Goal: Task Accomplishment & Management: Complete application form

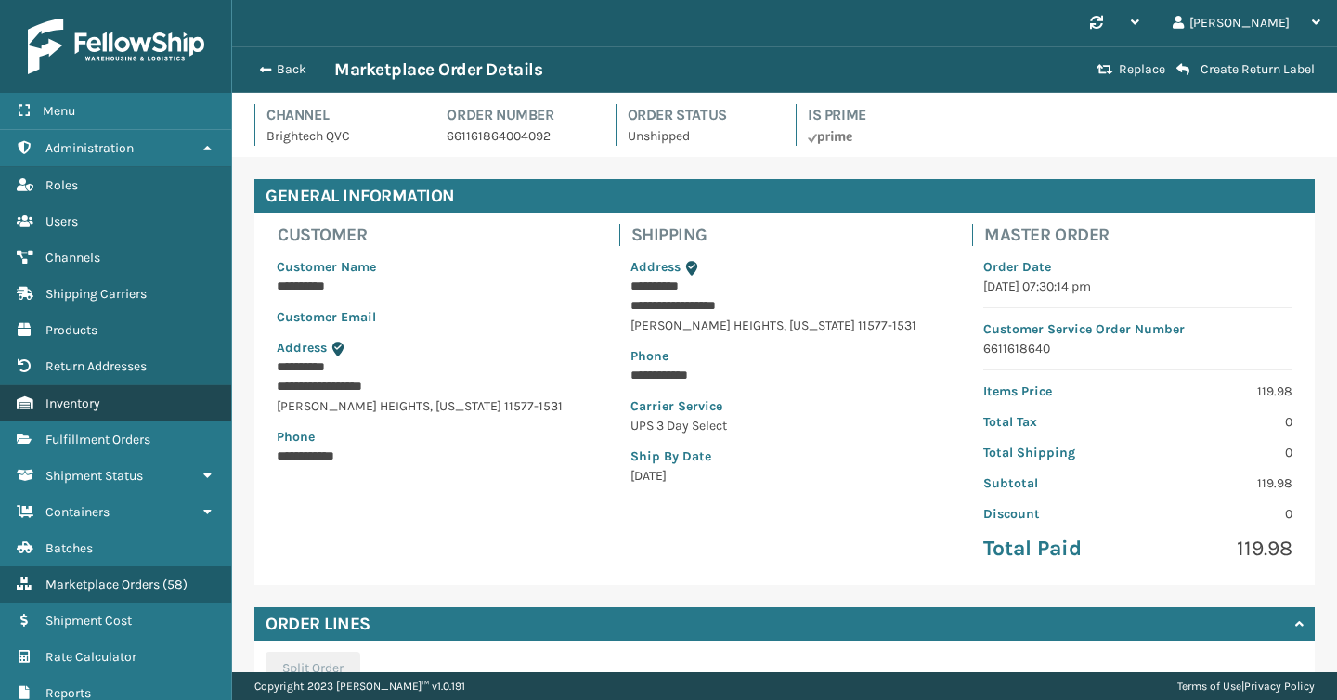
scroll to position [308, 0]
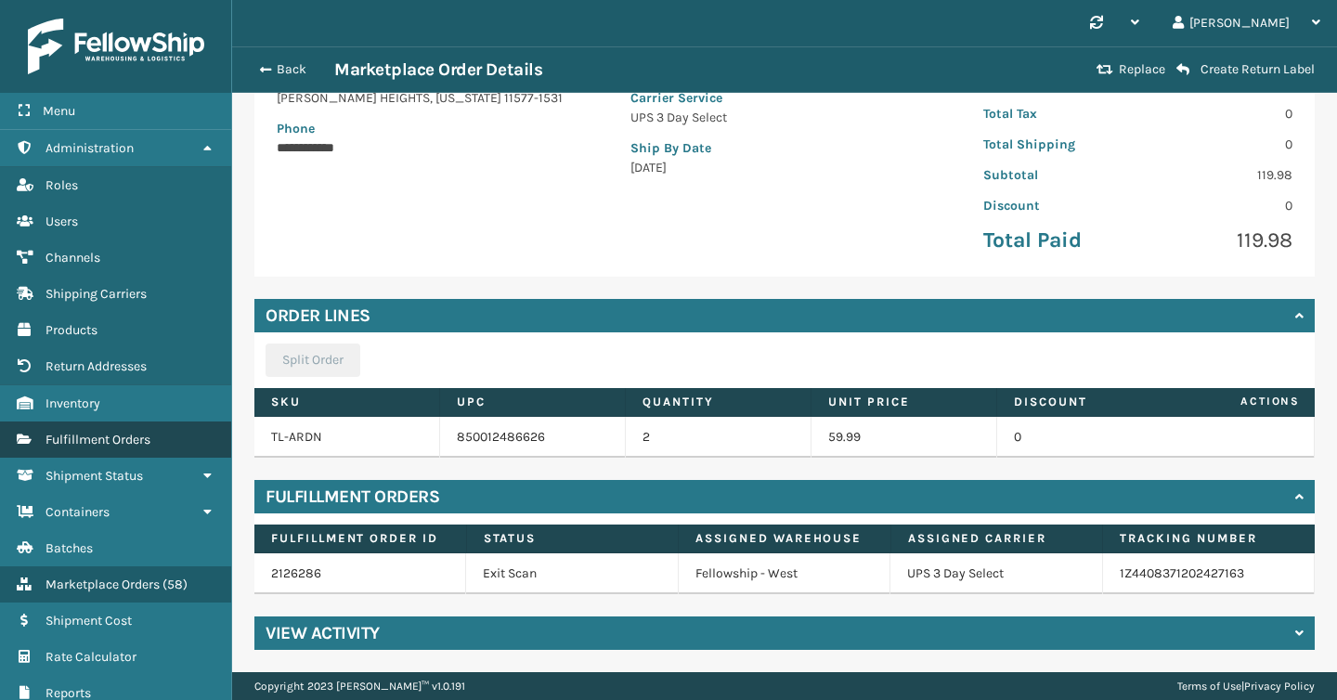
click at [111, 447] on link "Fulfillment Orders" at bounding box center [115, 440] width 231 height 36
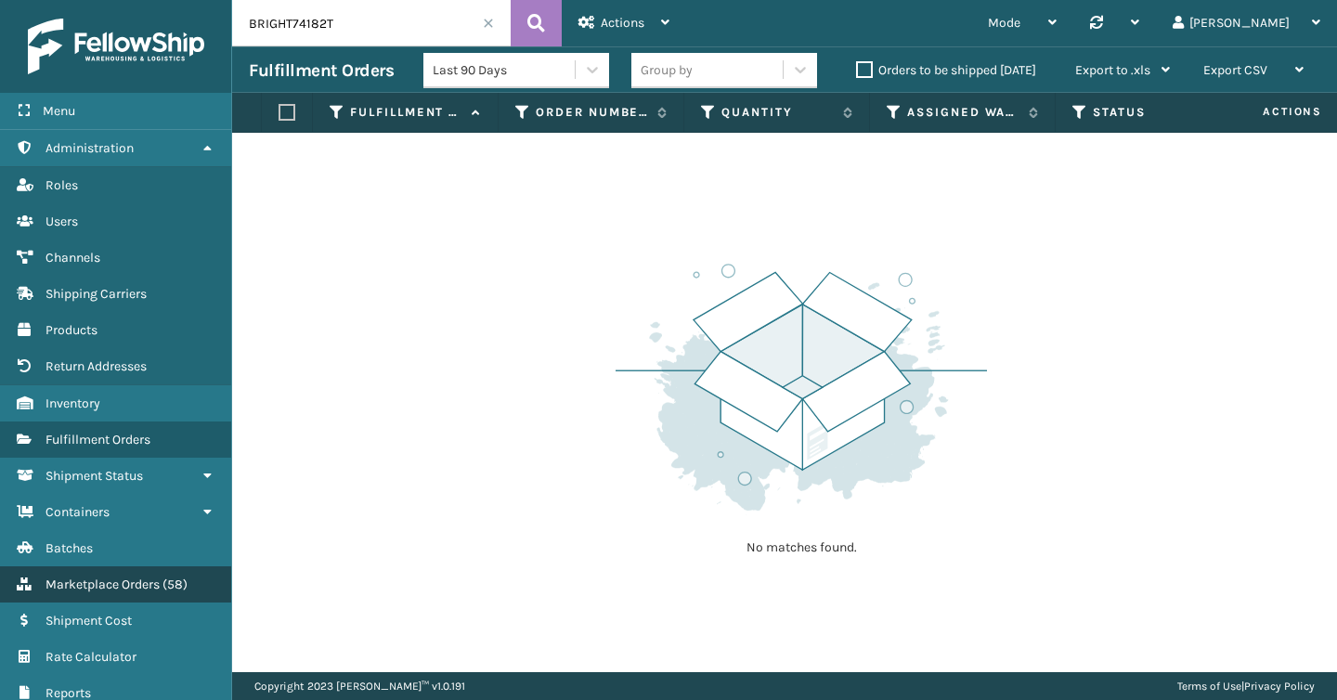
click at [104, 591] on link "Marketplace Orders ( 58 )" at bounding box center [115, 585] width 231 height 36
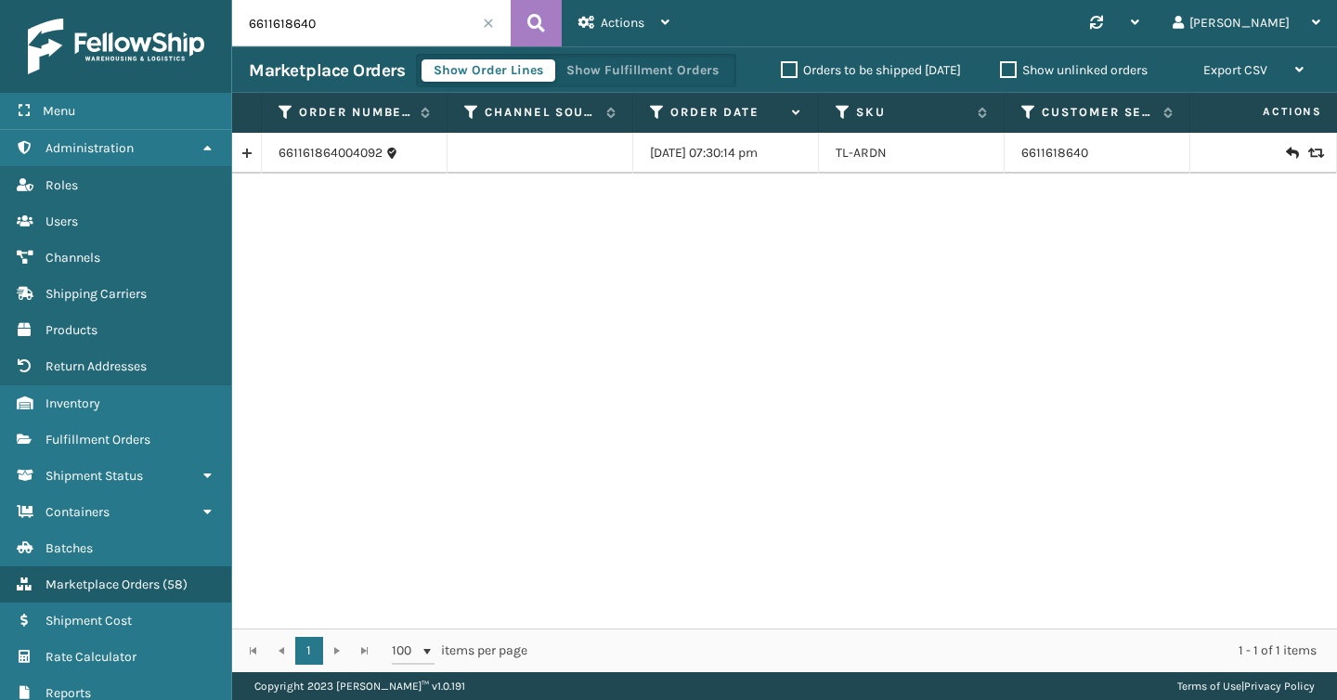
click at [486, 21] on span at bounding box center [488, 23] width 11 height 11
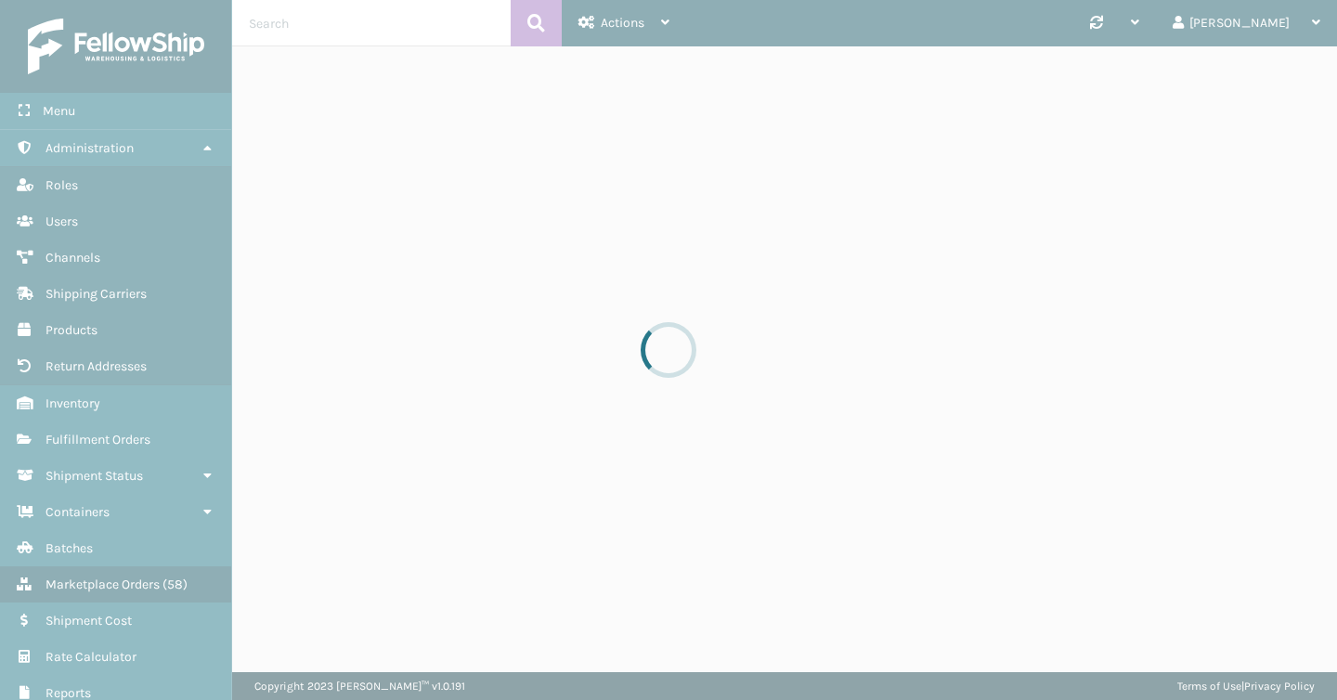
click at [651, 21] on div at bounding box center [668, 350] width 1337 height 700
click at [651, 23] on div at bounding box center [668, 350] width 1337 height 700
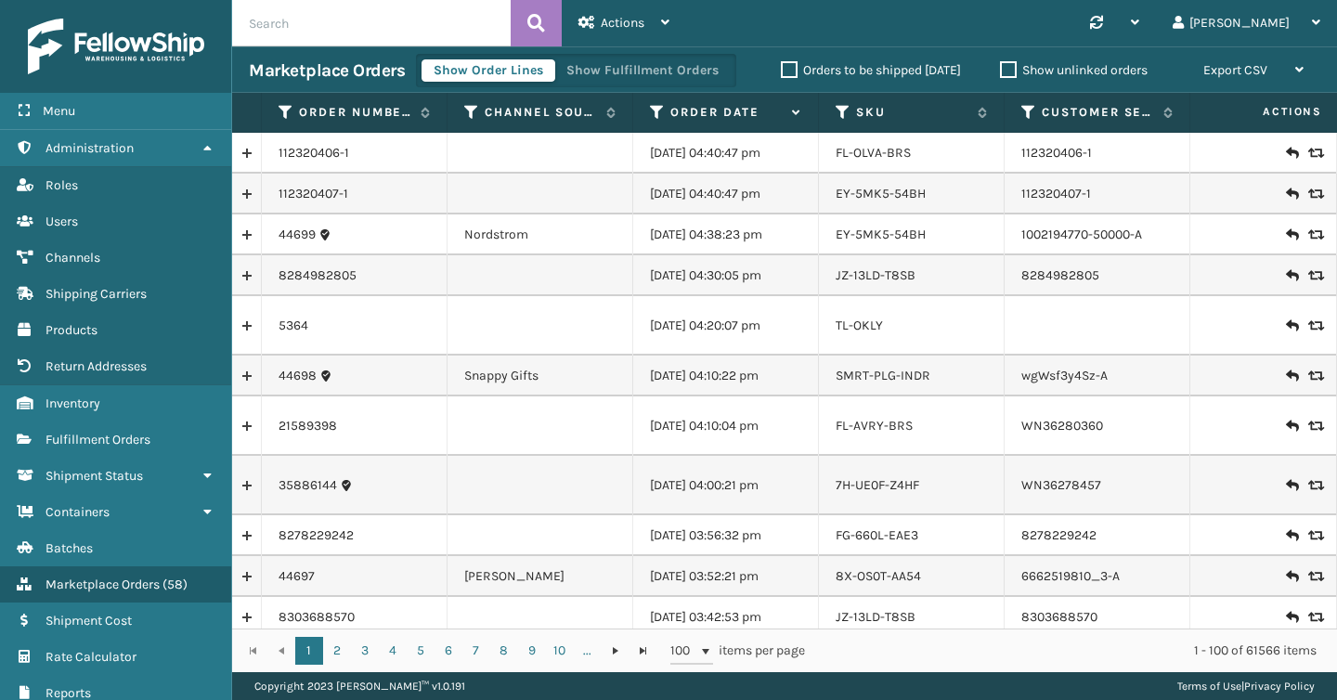
click at [651, 23] on div "Actions" at bounding box center [624, 23] width 91 height 46
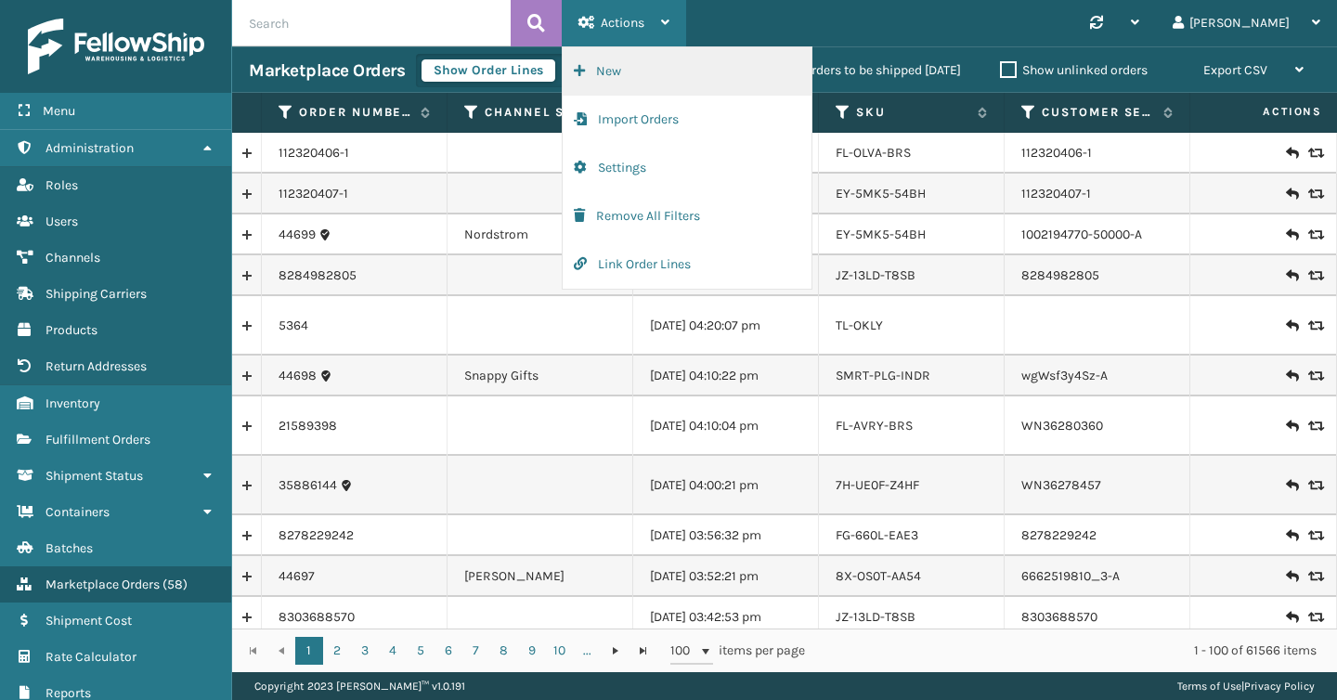
click at [637, 65] on button "New" at bounding box center [687, 71] width 249 height 48
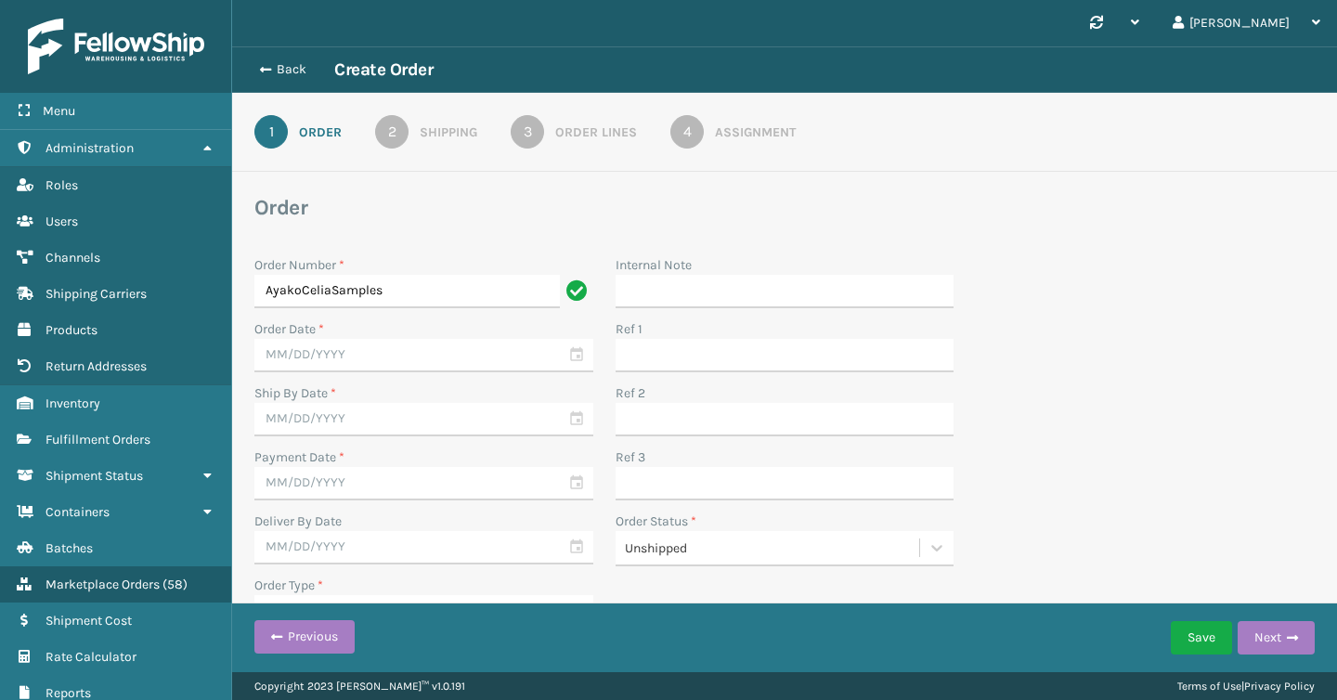
type input "AyakoCeliaSamples"
click at [575, 355] on input "text" at bounding box center [423, 355] width 339 height 33
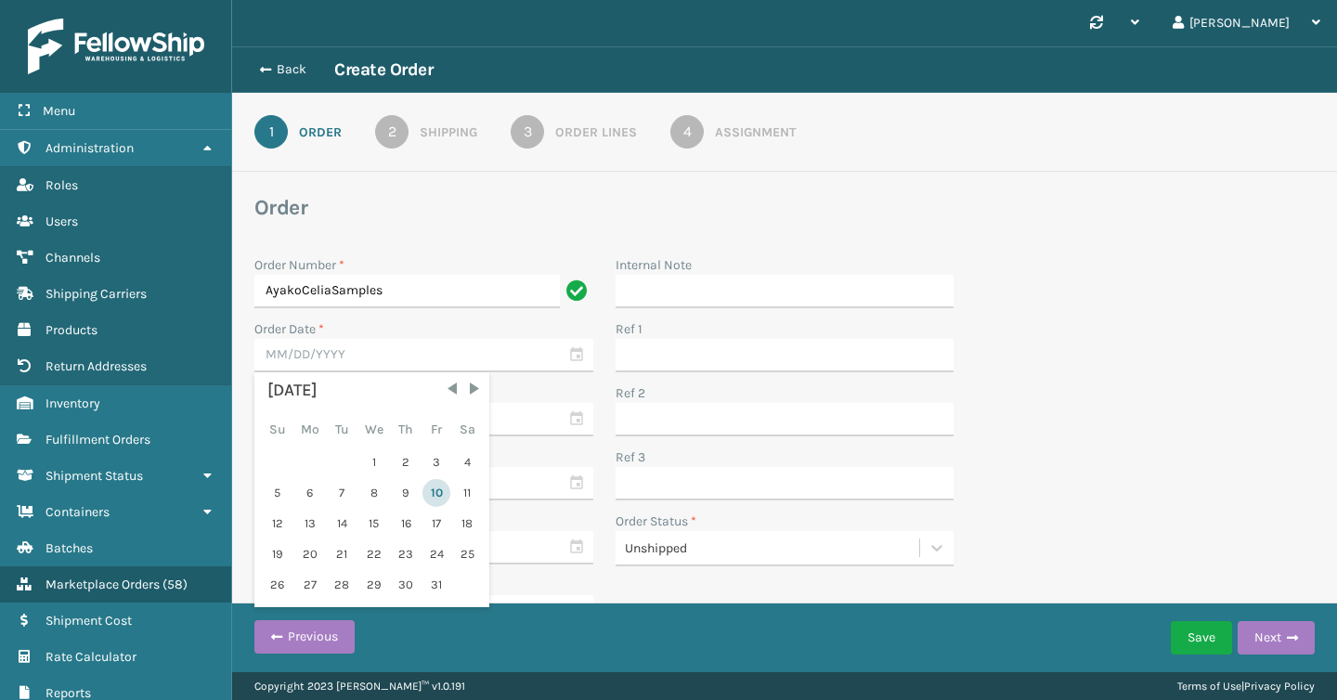
click at [430, 491] on div "10" at bounding box center [437, 493] width 28 height 28
type input "[DATE]"
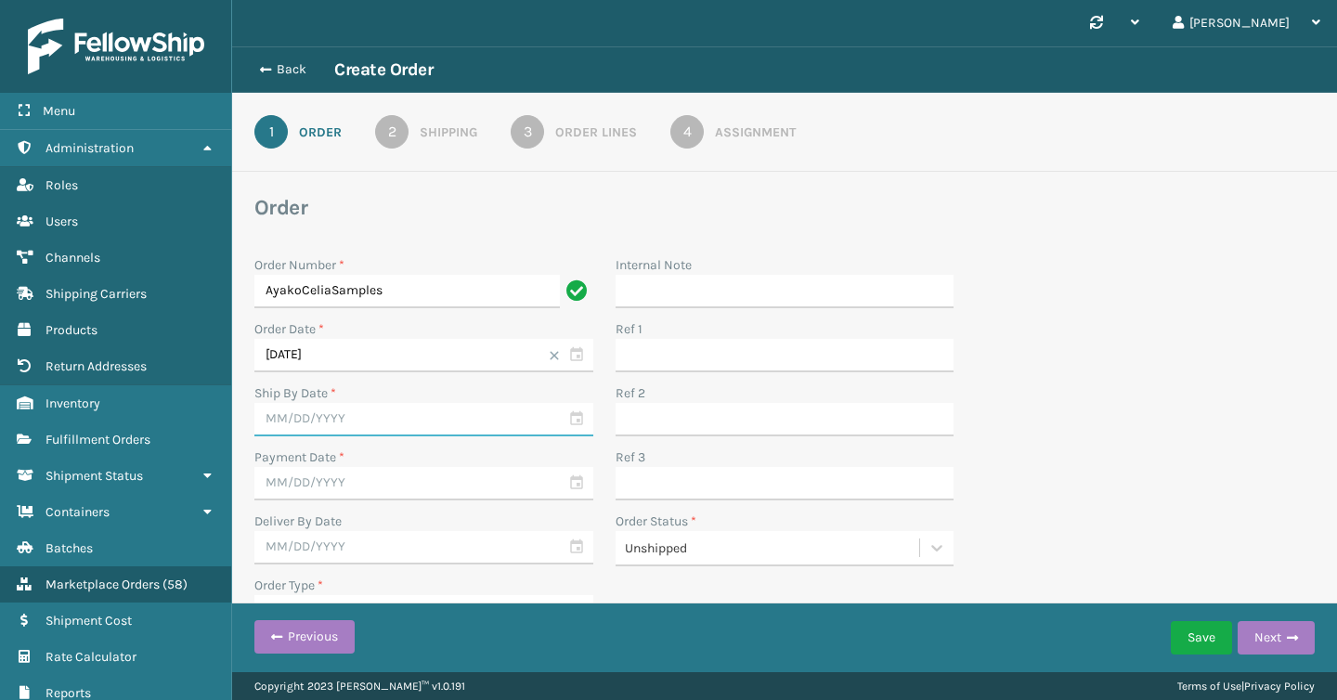
click at [579, 421] on input "text" at bounding box center [423, 419] width 339 height 33
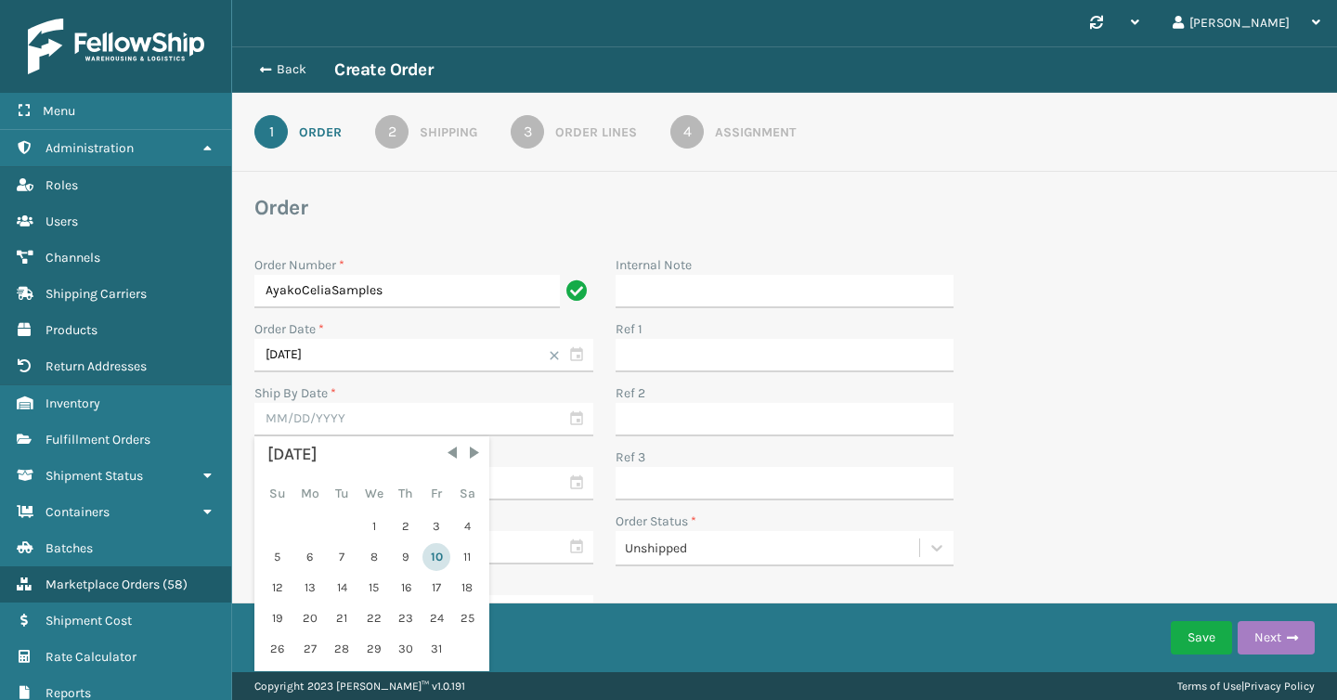
click at [430, 547] on div "10" at bounding box center [437, 557] width 28 height 28
type input "[DATE]"
click at [580, 489] on input "text" at bounding box center [423, 483] width 339 height 33
click at [435, 620] on div "10" at bounding box center [437, 621] width 28 height 28
type input "[DATE]"
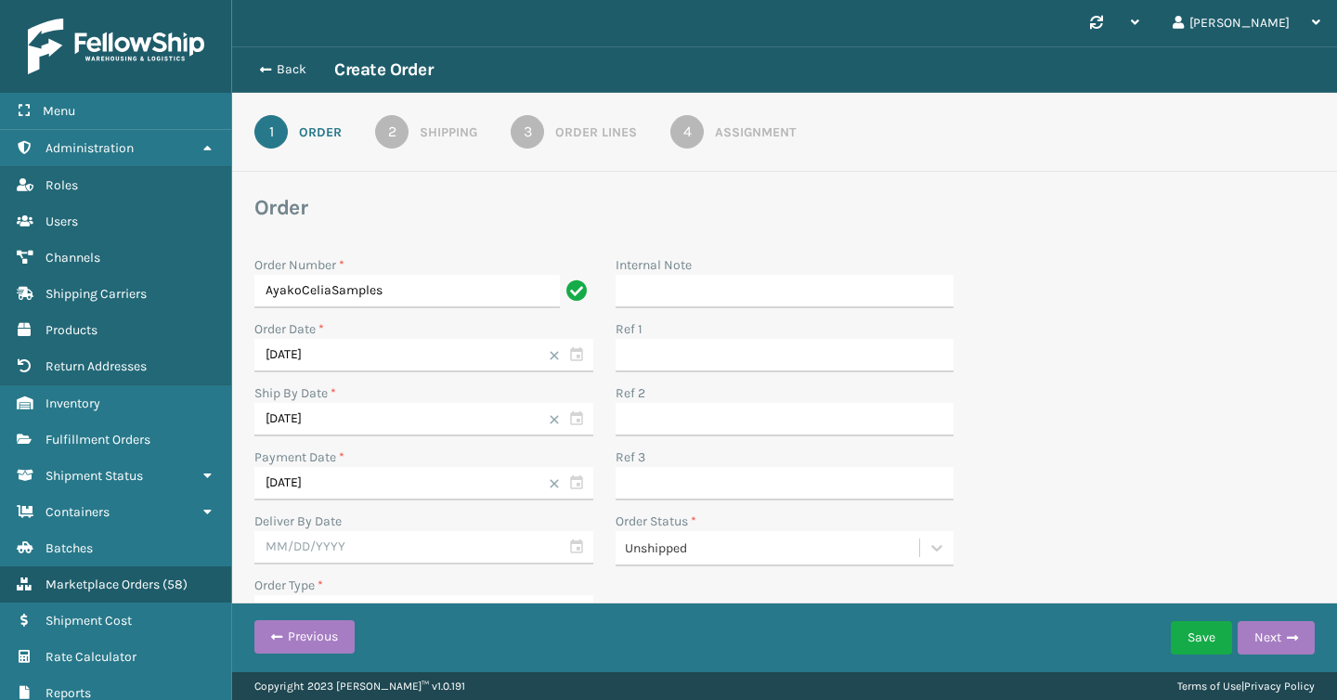
scroll to position [27, 0]
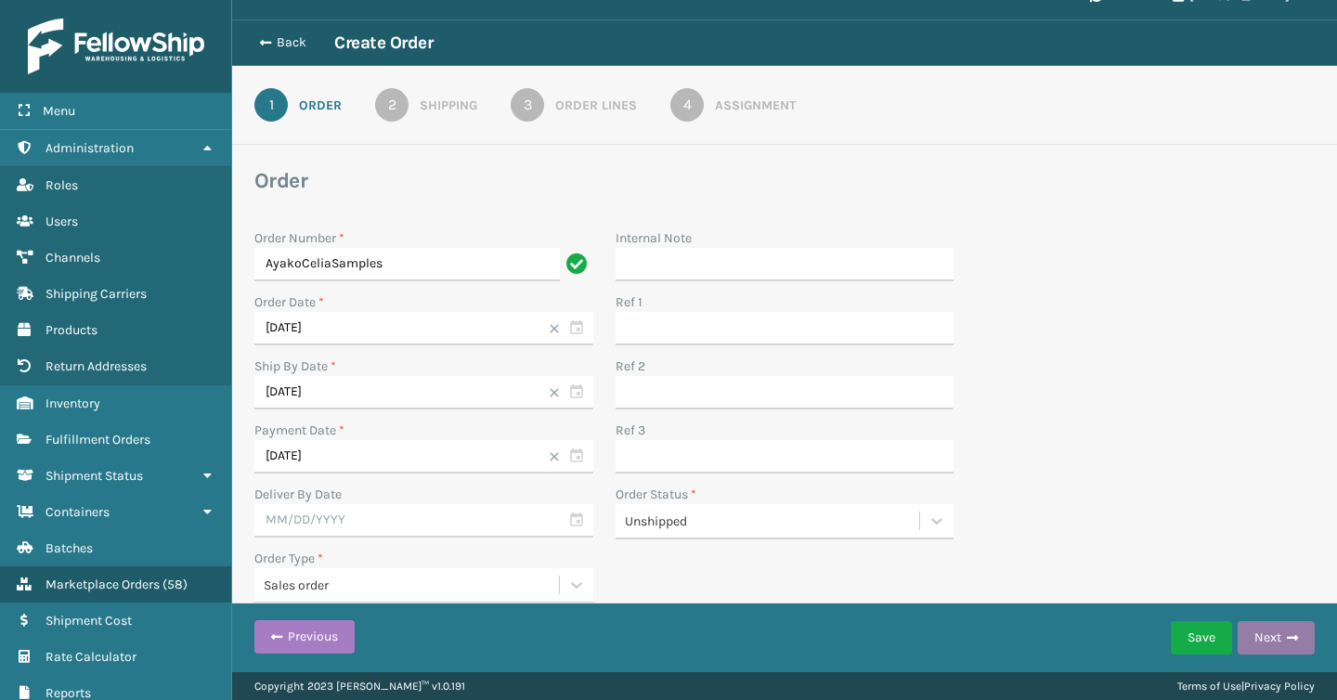
click at [1285, 641] on button "Next" at bounding box center [1276, 637] width 77 height 33
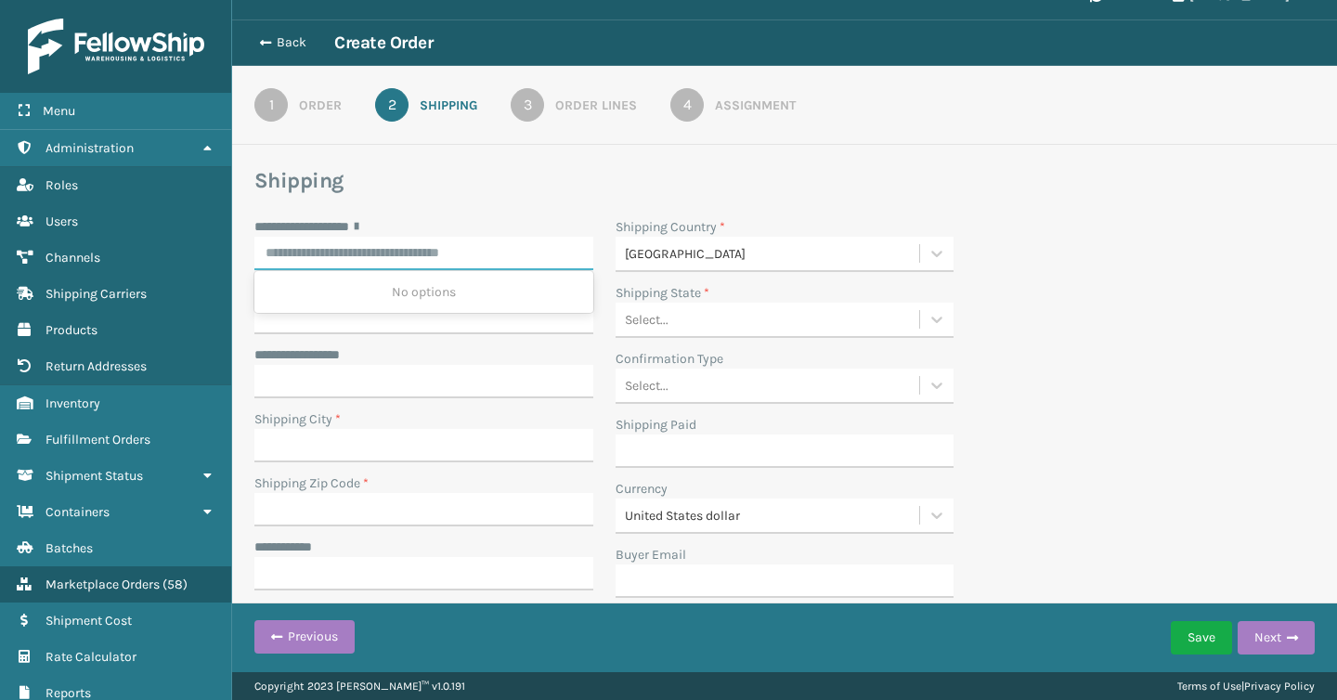
click at [339, 240] on input "**********" at bounding box center [423, 253] width 339 height 33
paste input "**********"
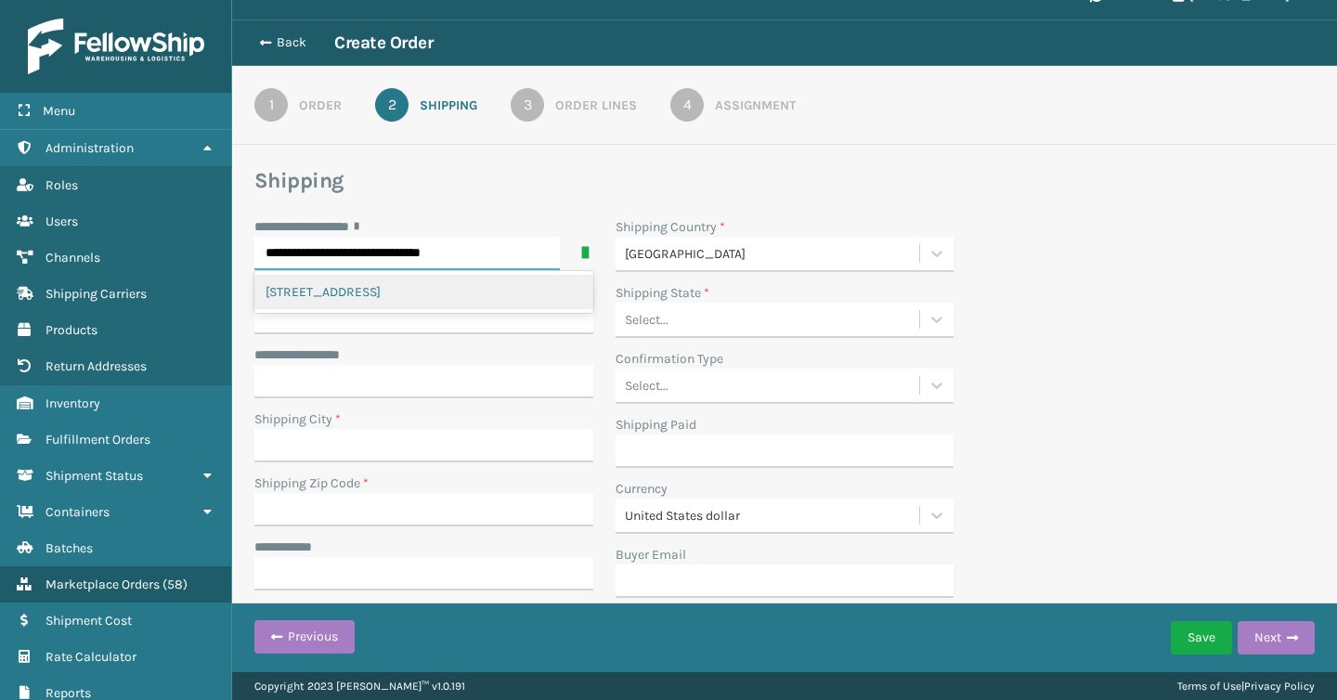
click at [348, 285] on div "[STREET_ADDRESS]" at bounding box center [423, 292] width 339 height 34
type input "**********"
type input "FULLERTON"
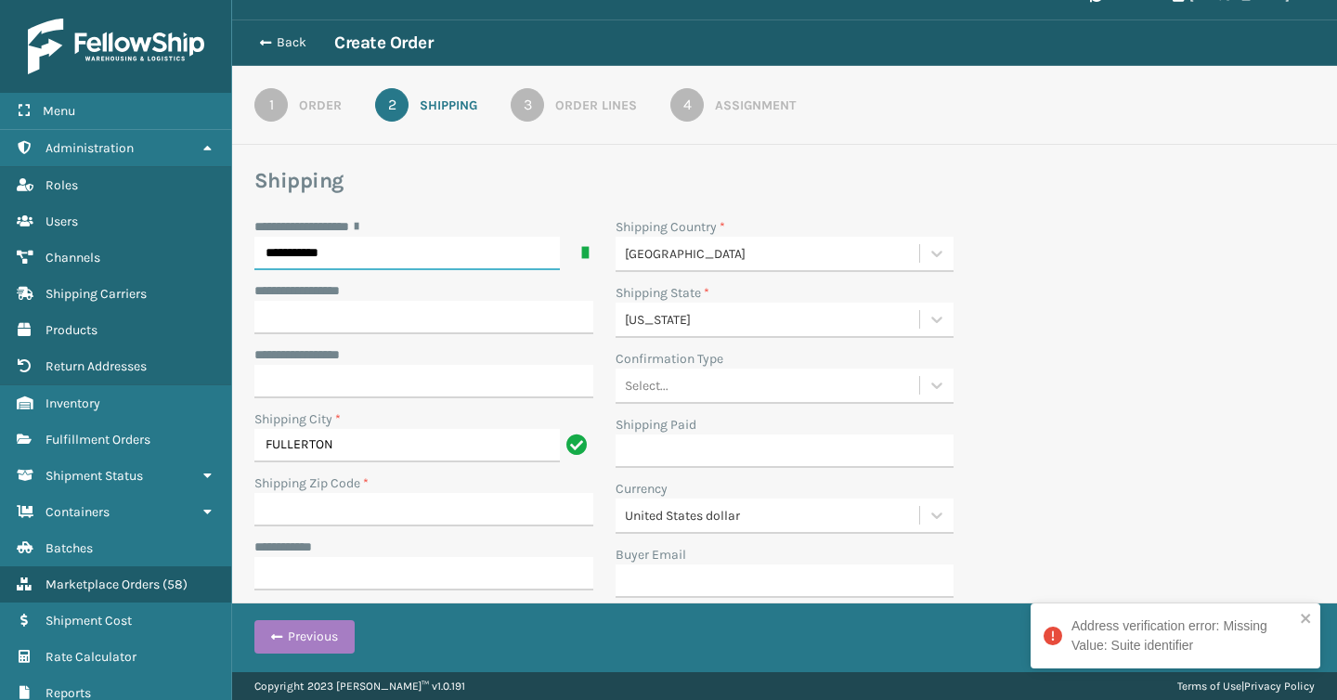
scroll to position [97, 0]
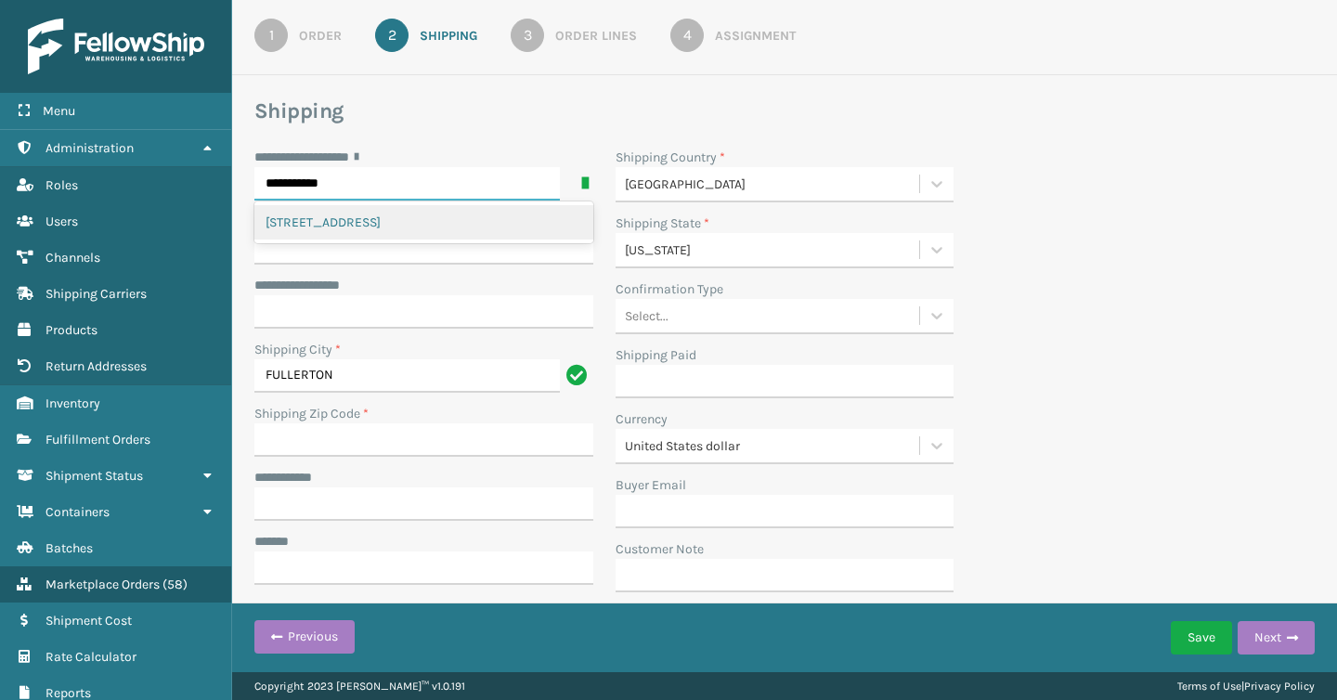
click at [416, 219] on div "[STREET_ADDRESS]" at bounding box center [423, 222] width 339 height 34
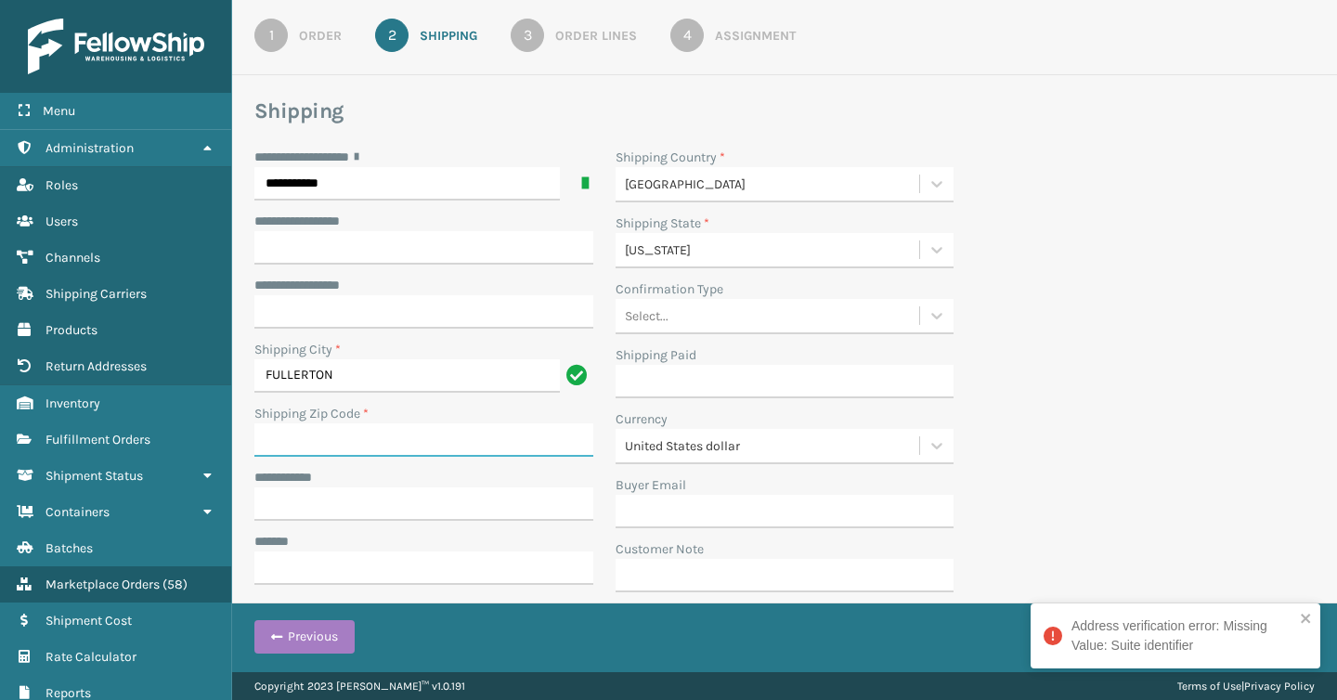
click at [349, 443] on input "Shipping Zip Code *" at bounding box center [423, 440] width 339 height 33
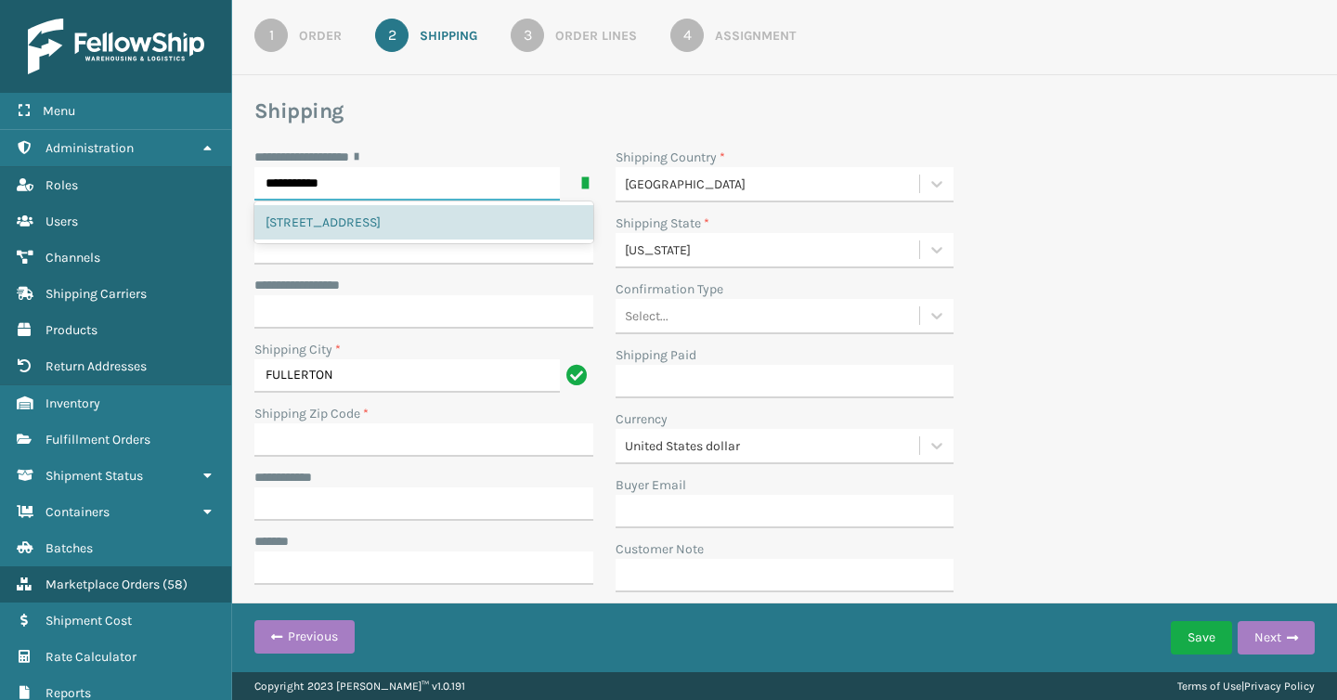
click at [367, 171] on input "**********" at bounding box center [407, 183] width 306 height 33
paste input "**********"
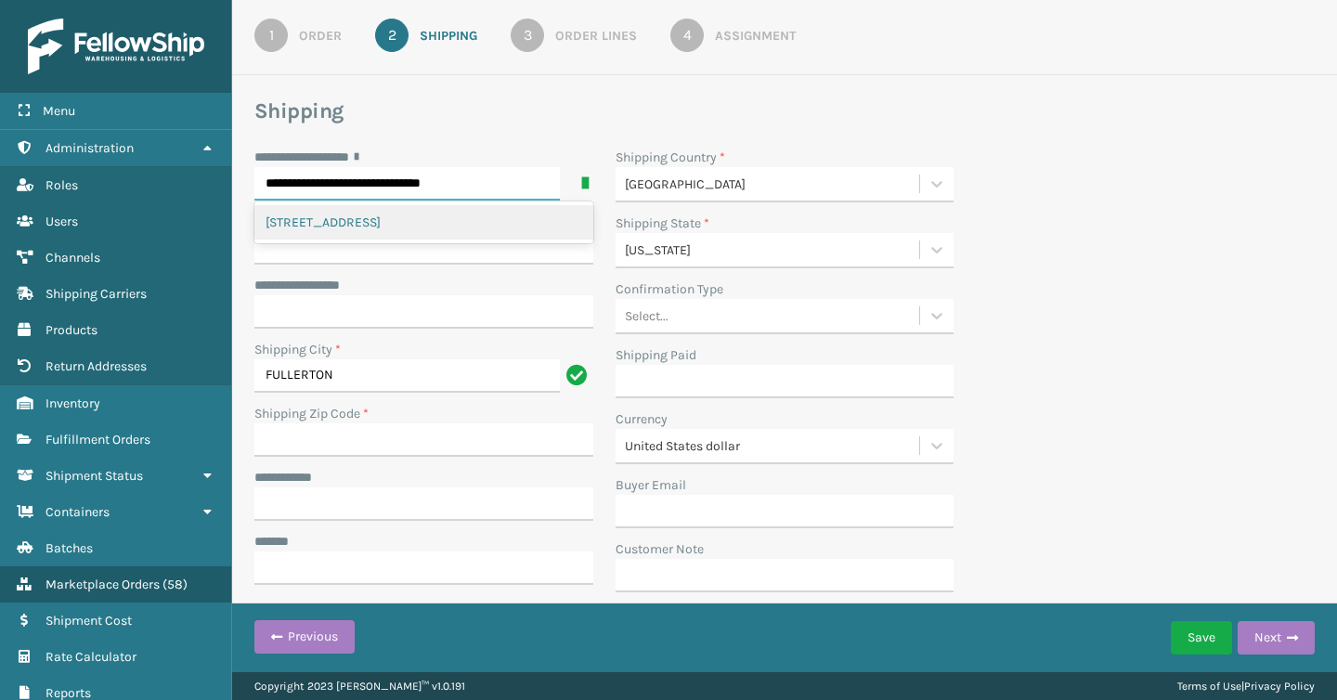
click at [367, 221] on div "[STREET_ADDRESS]" at bounding box center [423, 222] width 339 height 34
type input "**********"
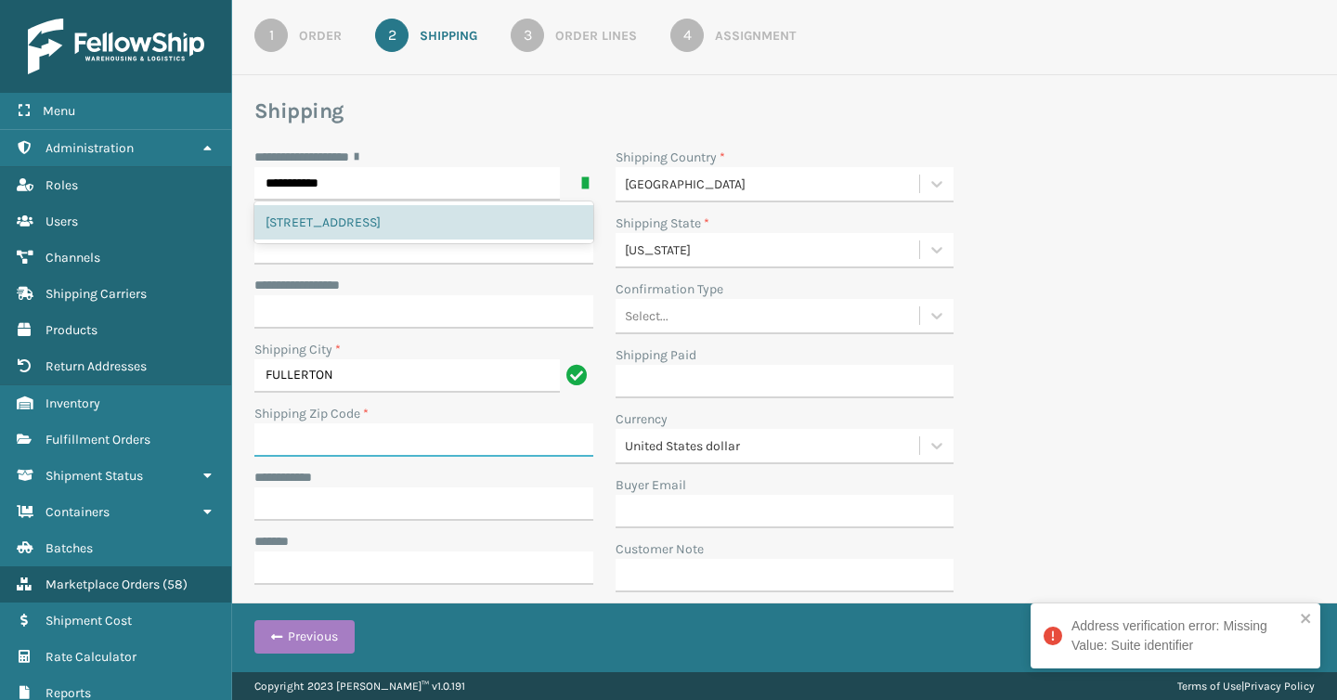
click at [329, 437] on input "Shipping Zip Code *" at bounding box center [423, 440] width 339 height 33
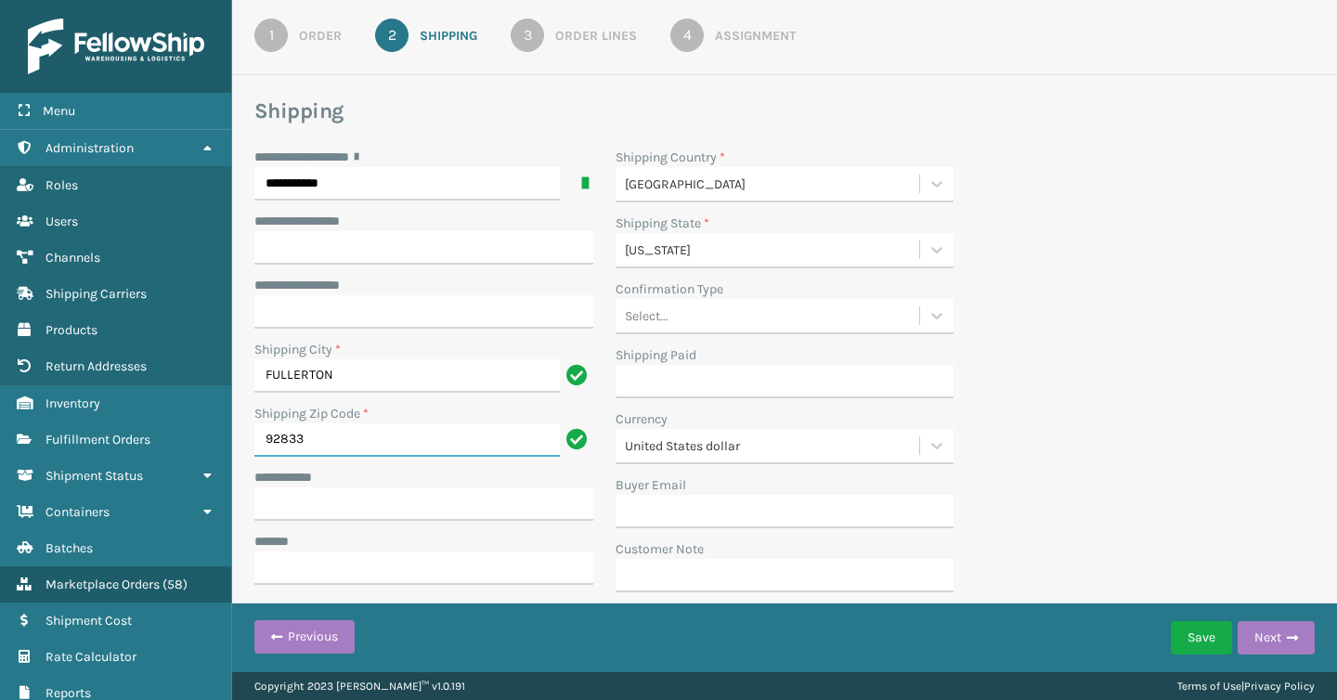
type input "92833"
click at [297, 497] on input "**********" at bounding box center [423, 504] width 339 height 33
type input "*"
click at [309, 503] on input "**********" at bounding box center [407, 504] width 306 height 33
type input "**********"
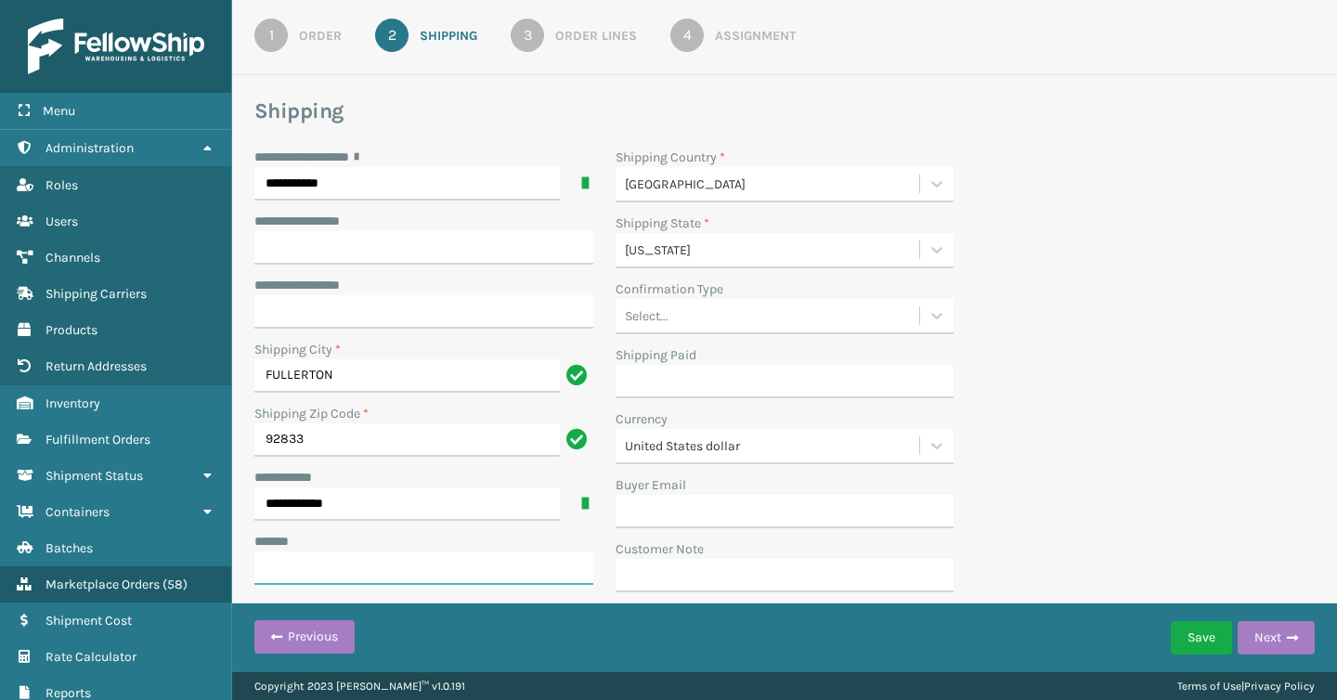
click at [411, 567] on input "***** *" at bounding box center [423, 568] width 339 height 33
paste input "**********"
type input "**********"
click at [1045, 230] on div "**********" at bounding box center [784, 376] width 1083 height 456
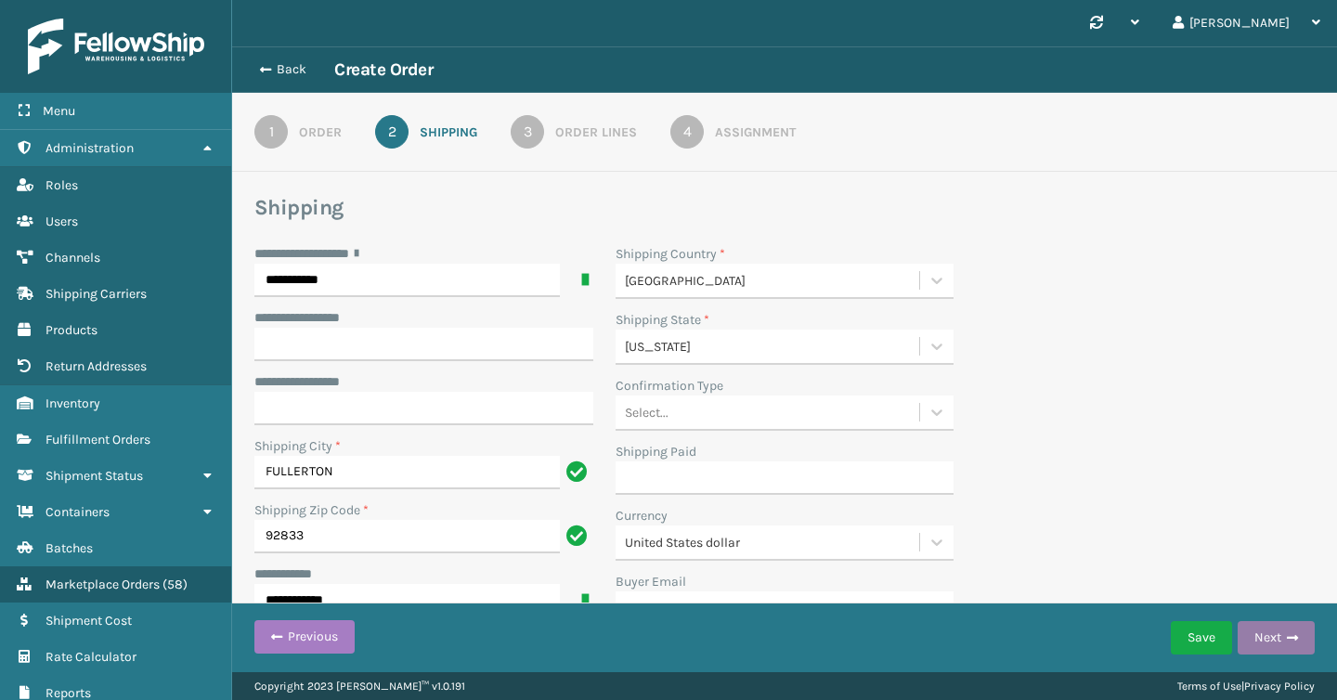
click at [1259, 640] on button "Next" at bounding box center [1276, 637] width 77 height 33
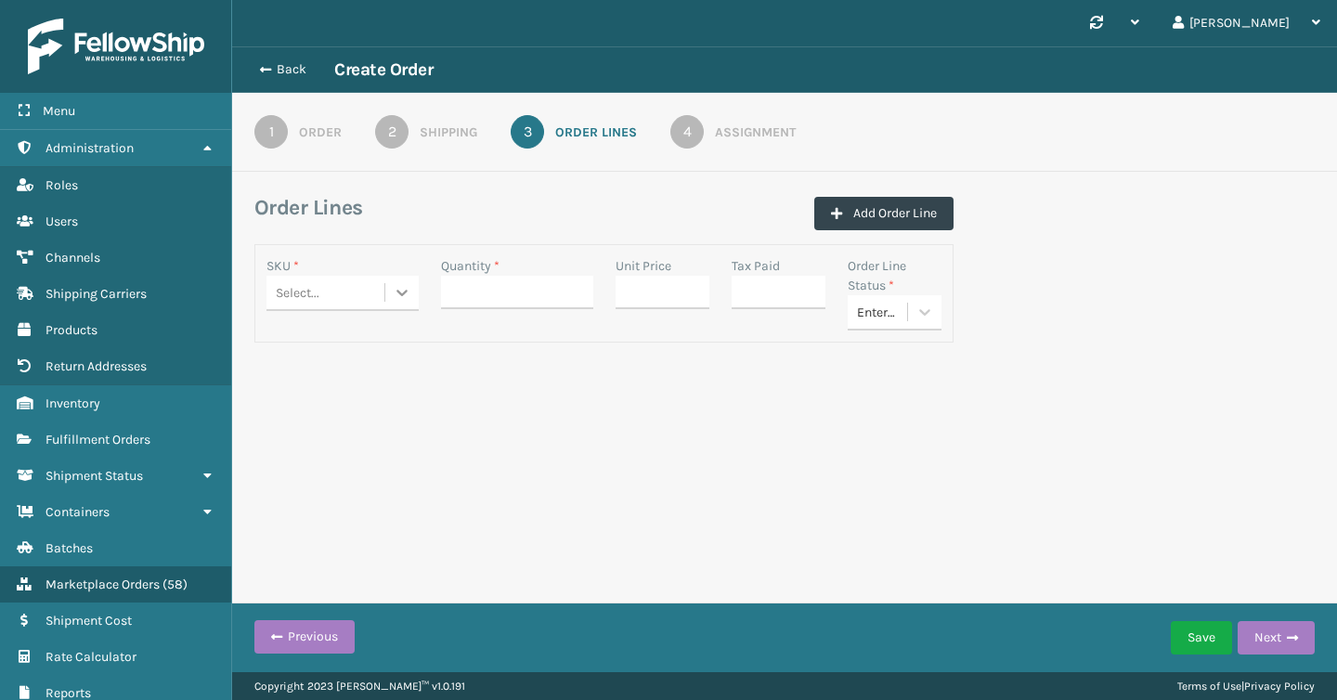
click at [402, 296] on icon at bounding box center [402, 292] width 19 height 19
paste input "TL-CLA-BLK"
type input "TL-CLA-BLK"
click at [321, 337] on div "TL-CLA-BLK" at bounding box center [343, 339] width 152 height 34
click at [472, 292] on input "Quantity *" at bounding box center [517, 292] width 152 height 33
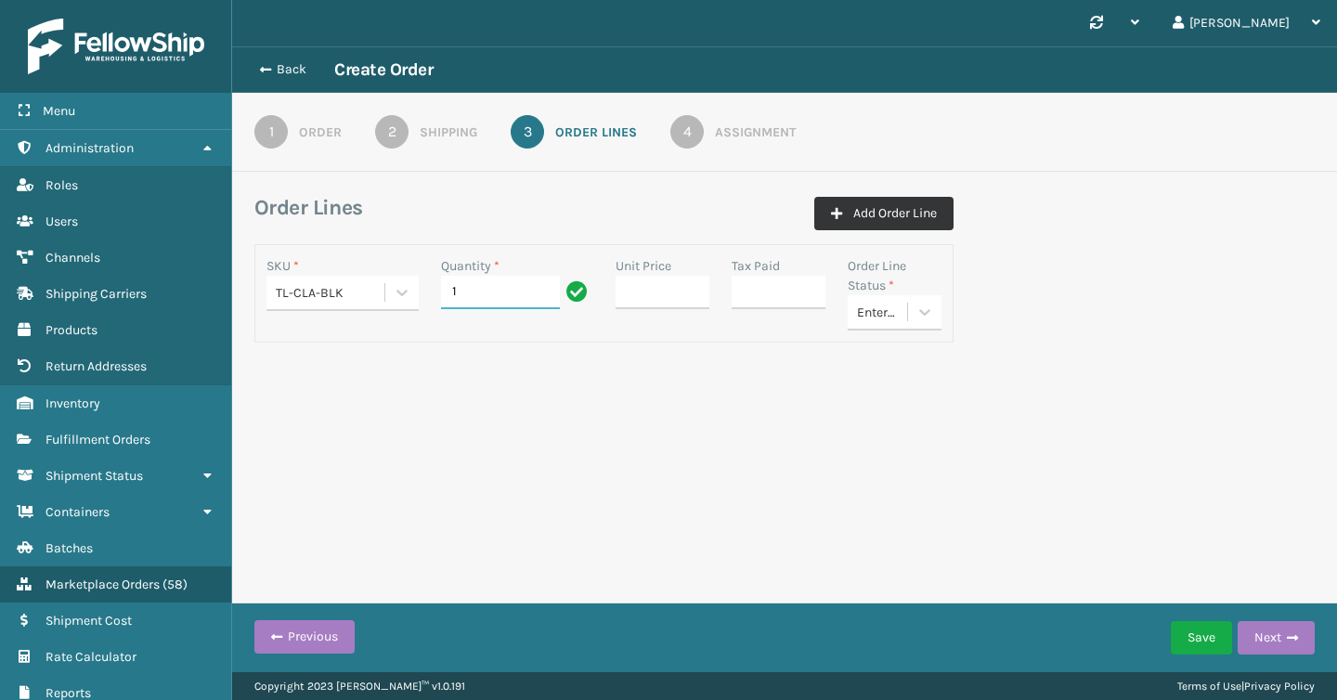
type input "1"
click at [851, 220] on button "Add Order Line" at bounding box center [884, 213] width 139 height 33
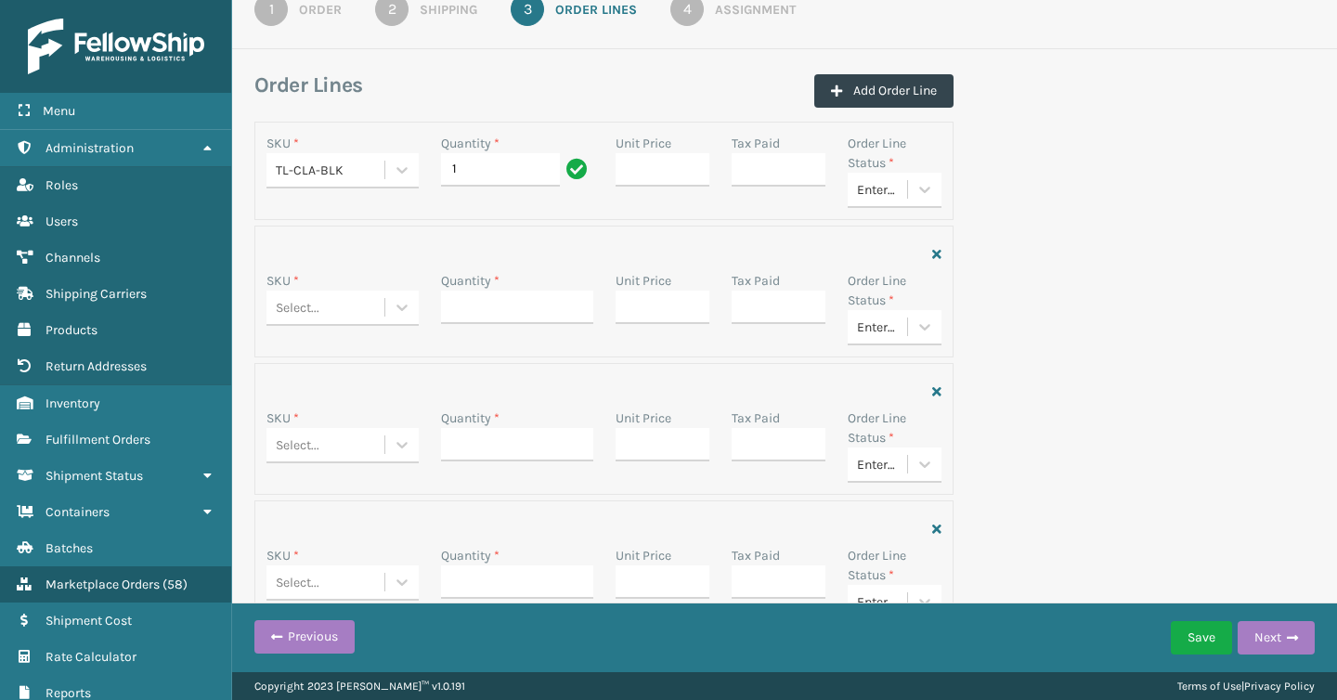
scroll to position [157, 0]
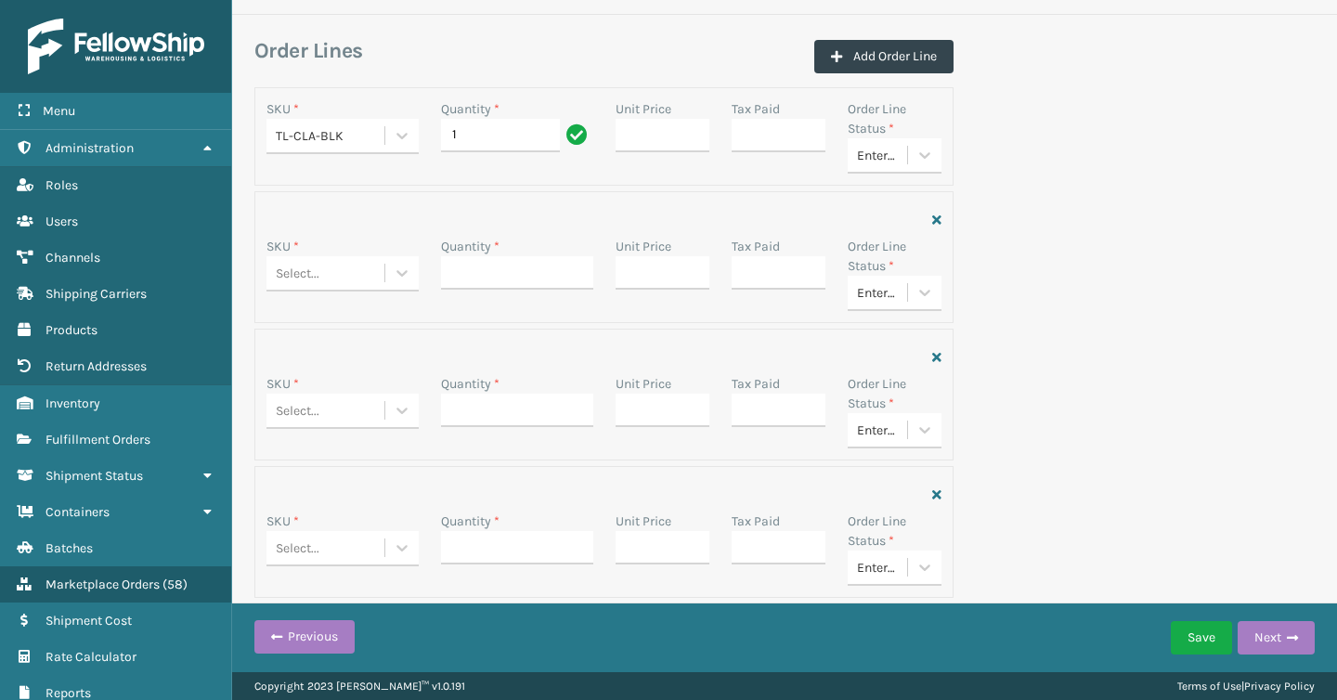
click at [295, 269] on div "Select..." at bounding box center [298, 274] width 44 height 20
paste input "TL-CLA-RD"
type input "TL-CLA-RD"
click at [320, 321] on div "TL-CLA-RD" at bounding box center [343, 320] width 152 height 34
click at [475, 282] on input "Quantity *" at bounding box center [517, 272] width 152 height 33
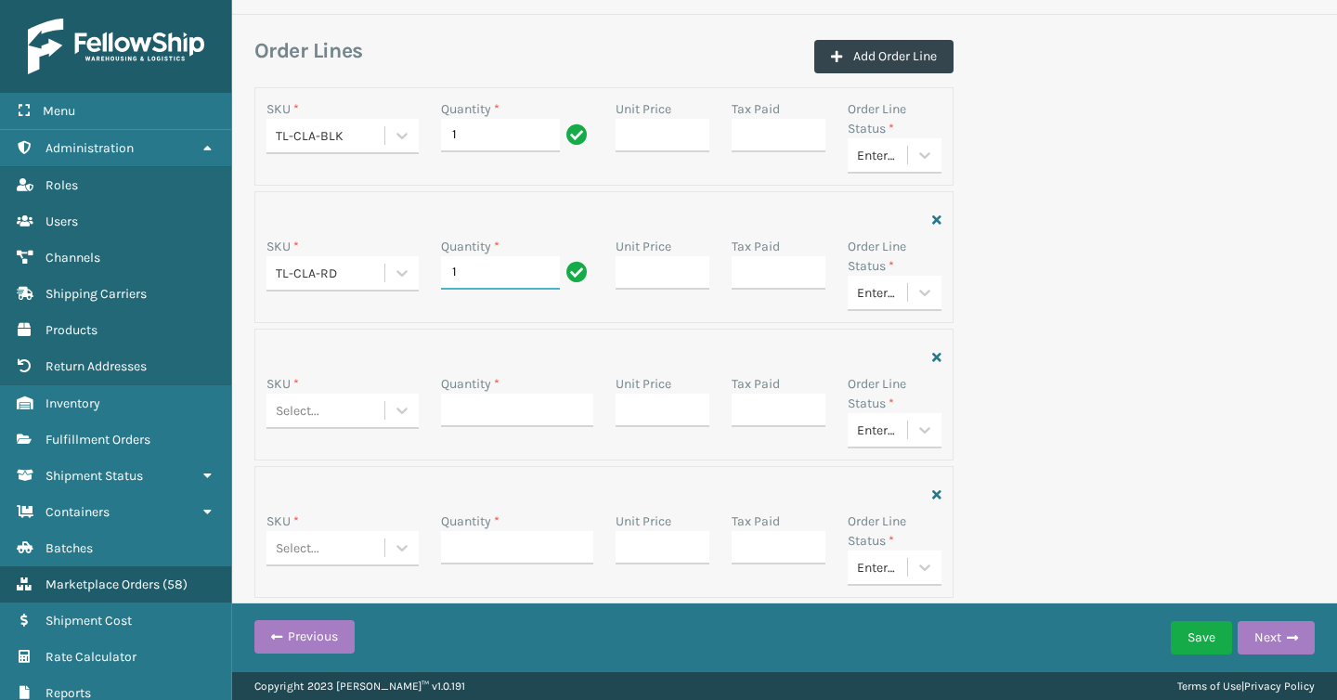
type input "1"
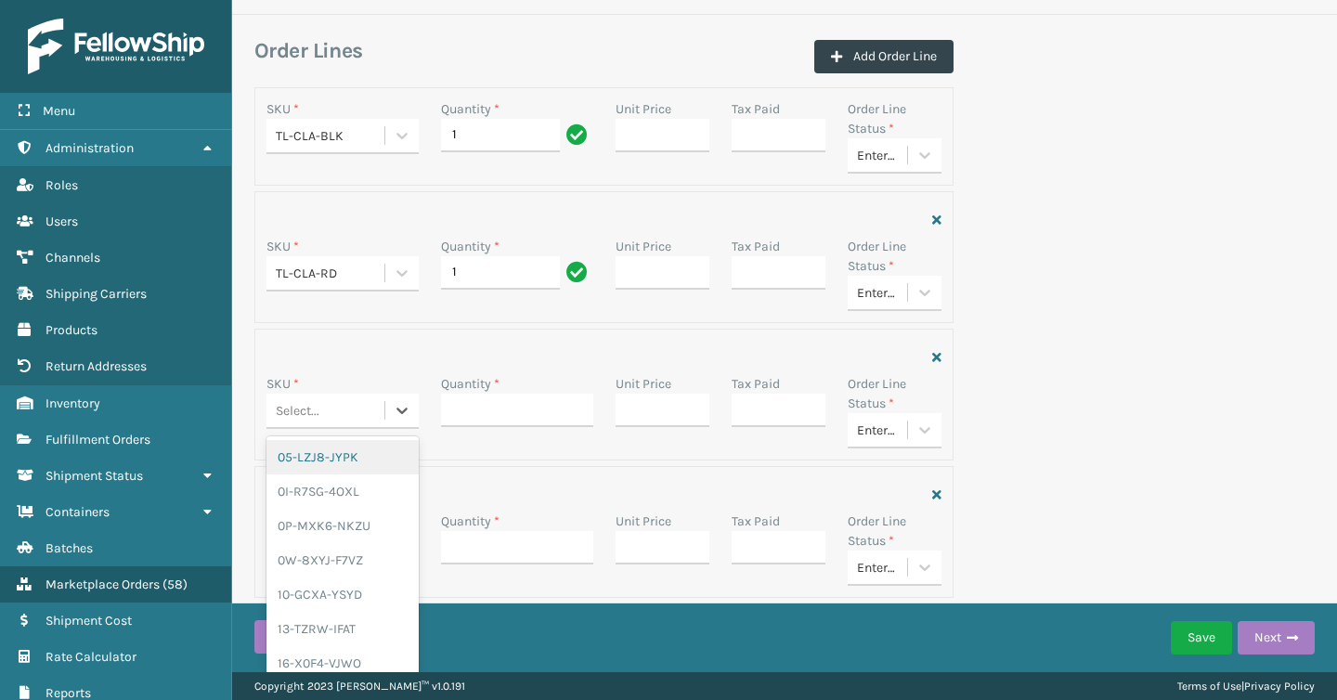
click at [350, 417] on div "Select..." at bounding box center [326, 411] width 118 height 31
paste input "TL-CLA-TL"
type input "TL-CLA-TL"
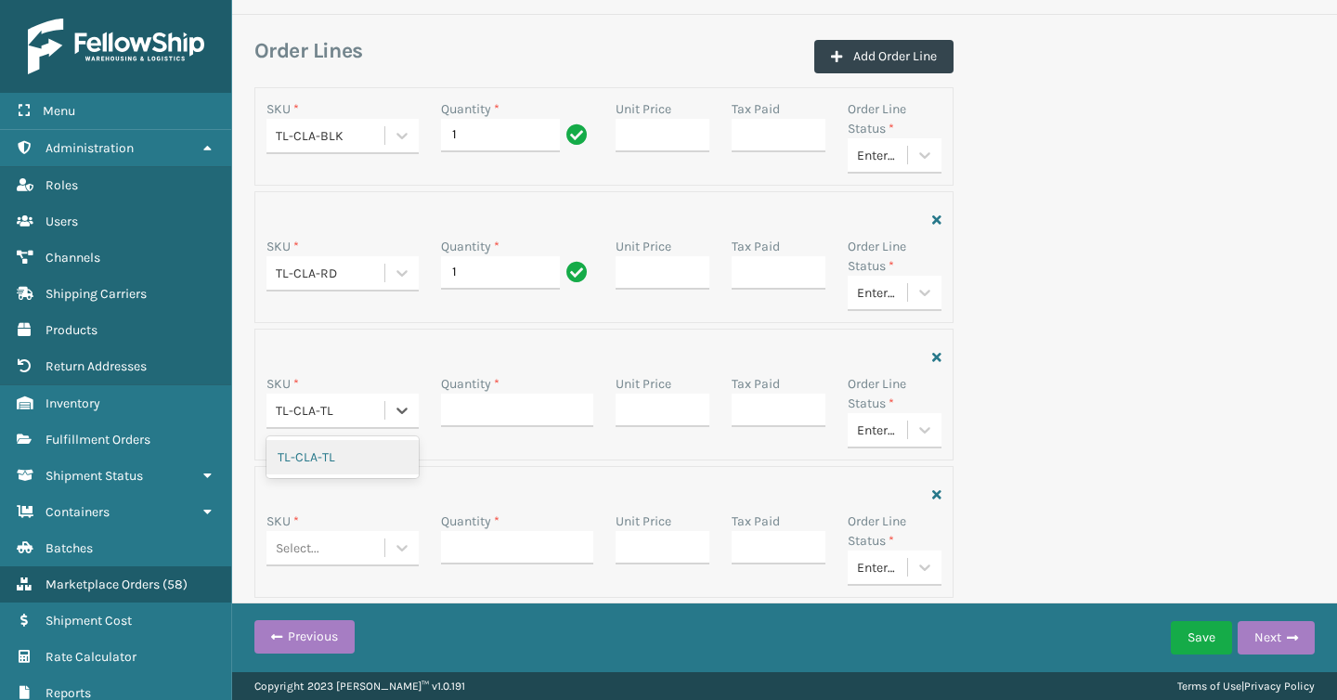
click at [353, 460] on div "TL-CLA-TL" at bounding box center [343, 457] width 152 height 34
click at [476, 413] on input "Quantity *" at bounding box center [517, 410] width 152 height 33
type input "1"
click at [328, 539] on div "Select..." at bounding box center [326, 548] width 118 height 31
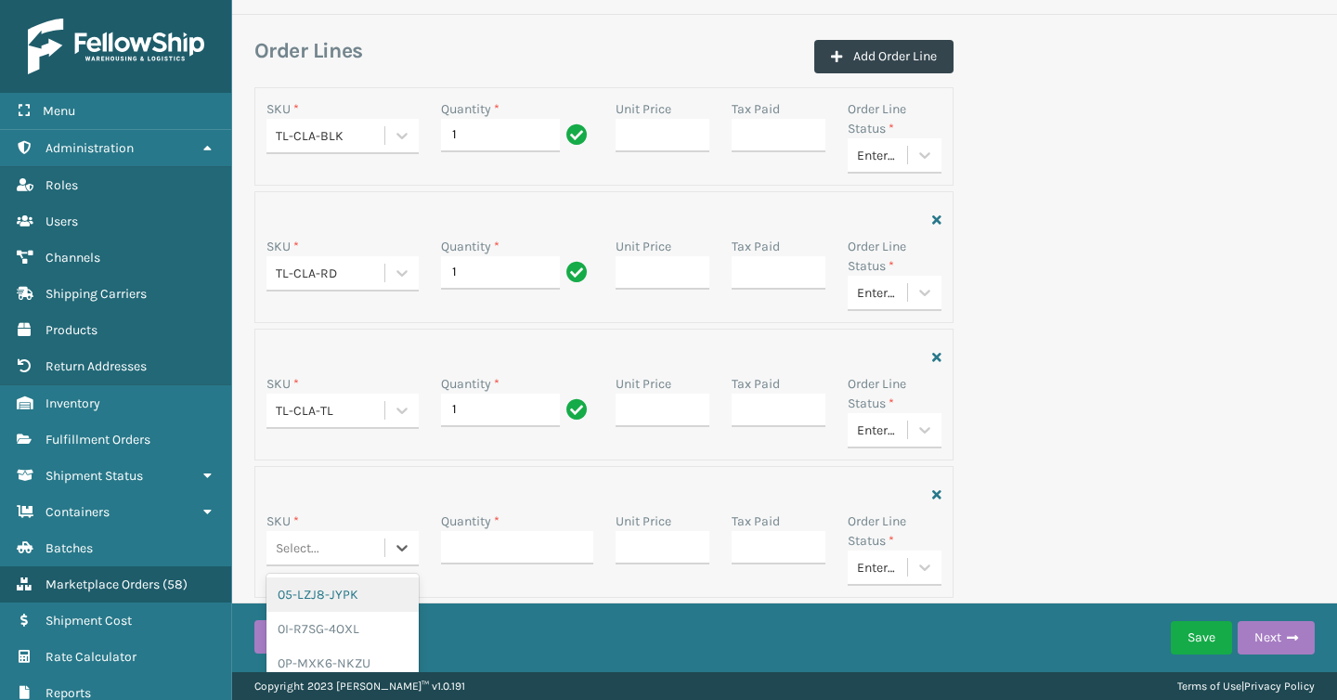
paste input "TL-CLA-CRME"
type input "TL-CLA-CRME"
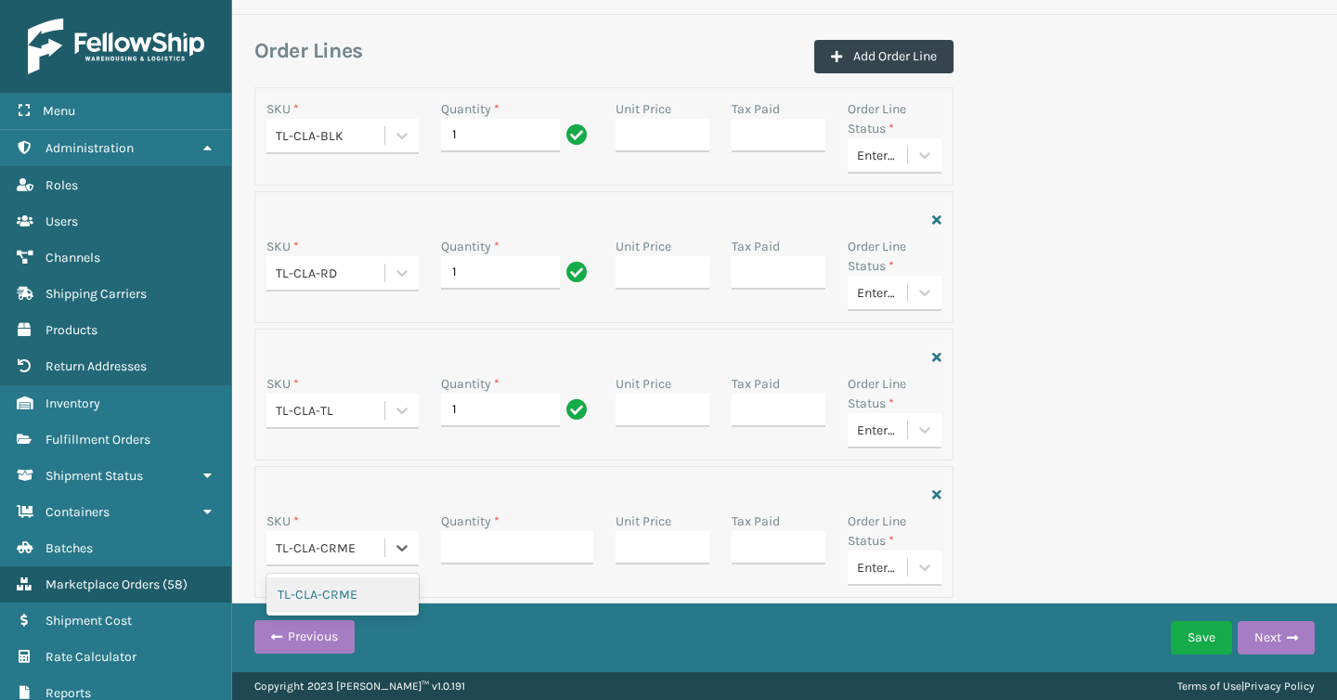
click at [329, 591] on div "TL-CLA-CRME" at bounding box center [343, 595] width 152 height 34
click at [478, 543] on input "Quantity *" at bounding box center [517, 547] width 152 height 33
type input "1"
click at [878, 71] on button "Add Order Line" at bounding box center [884, 56] width 139 height 33
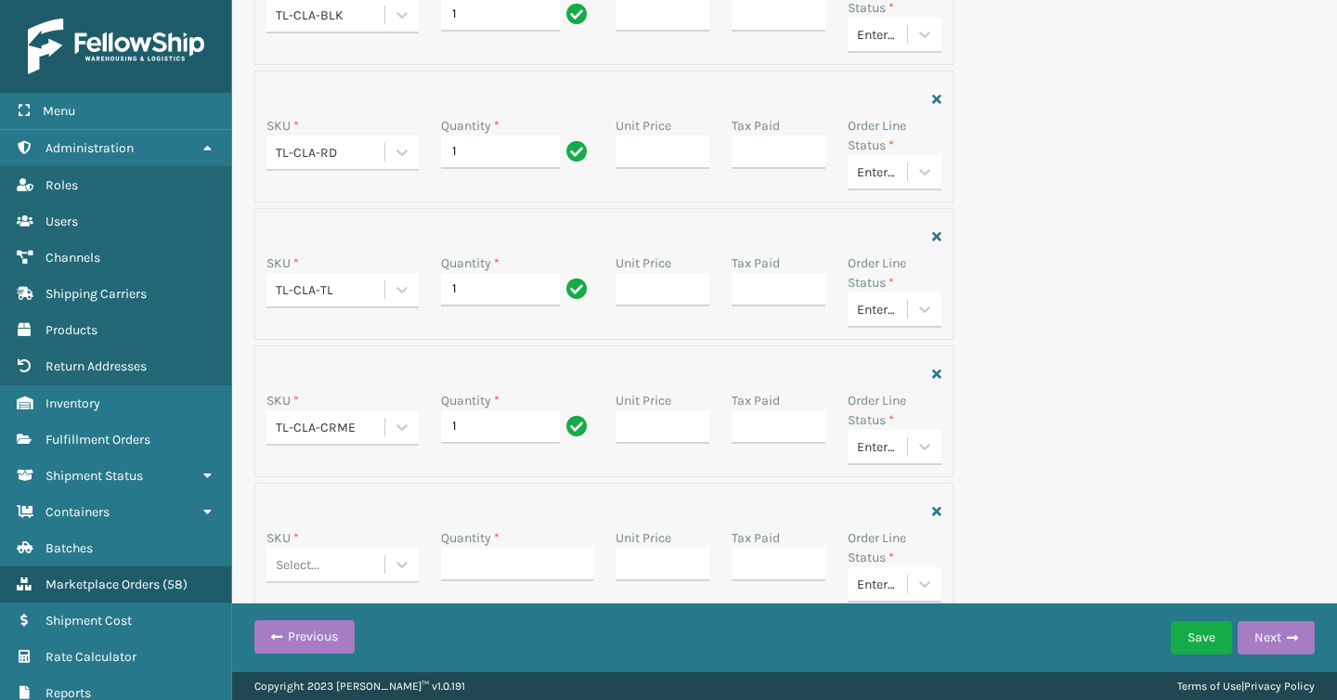
scroll to position [294, 0]
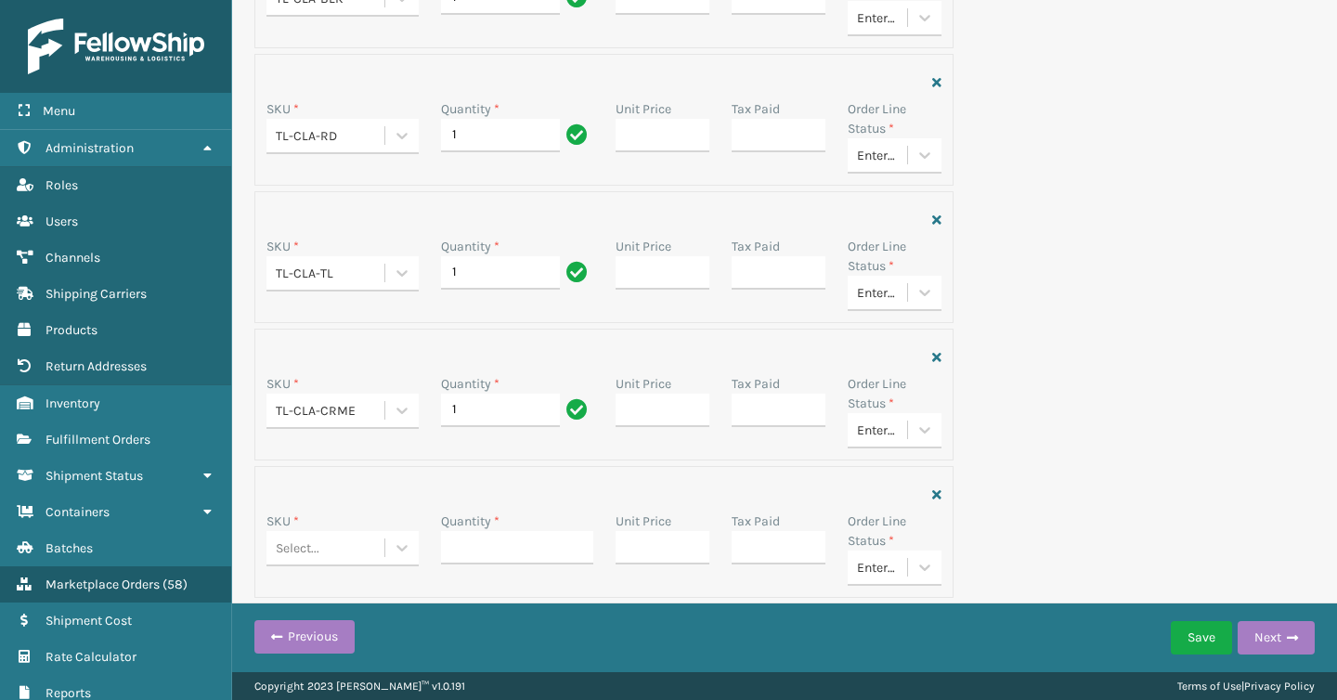
click at [354, 551] on div "Select..." at bounding box center [326, 548] width 118 height 31
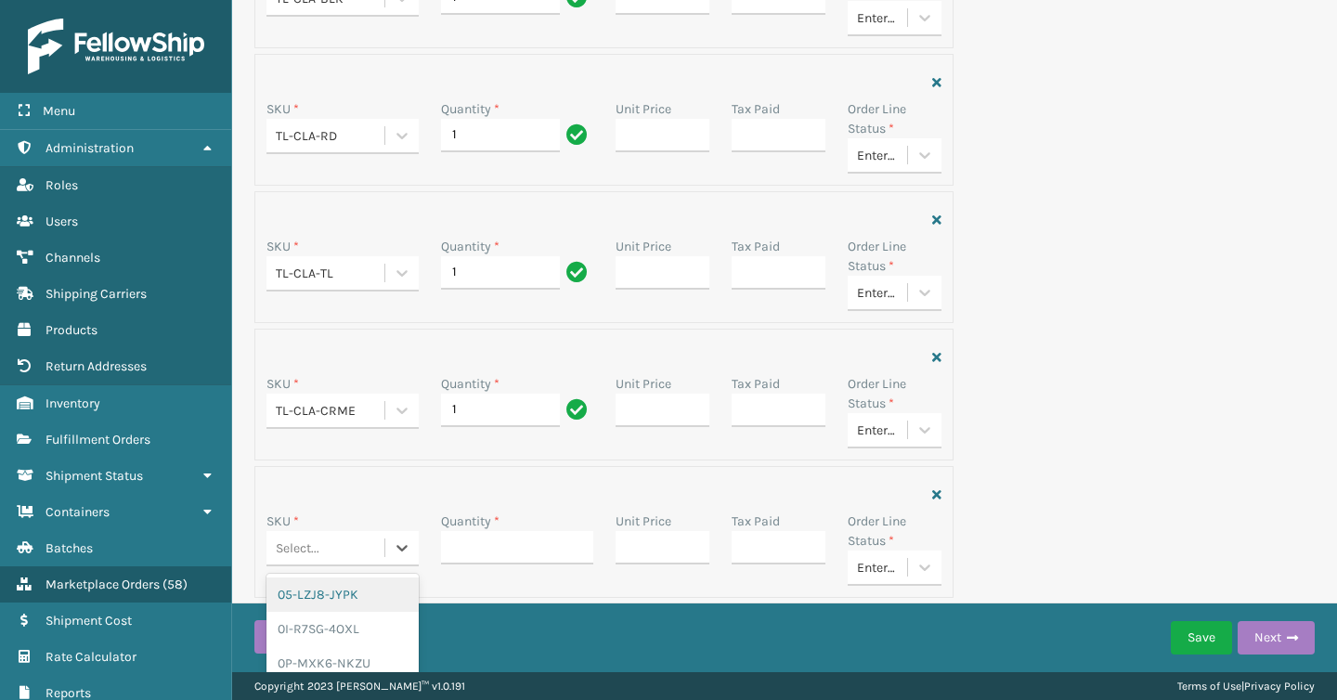
paste input "TL-CLA-GRN"
type input "TL-CLA-GRN"
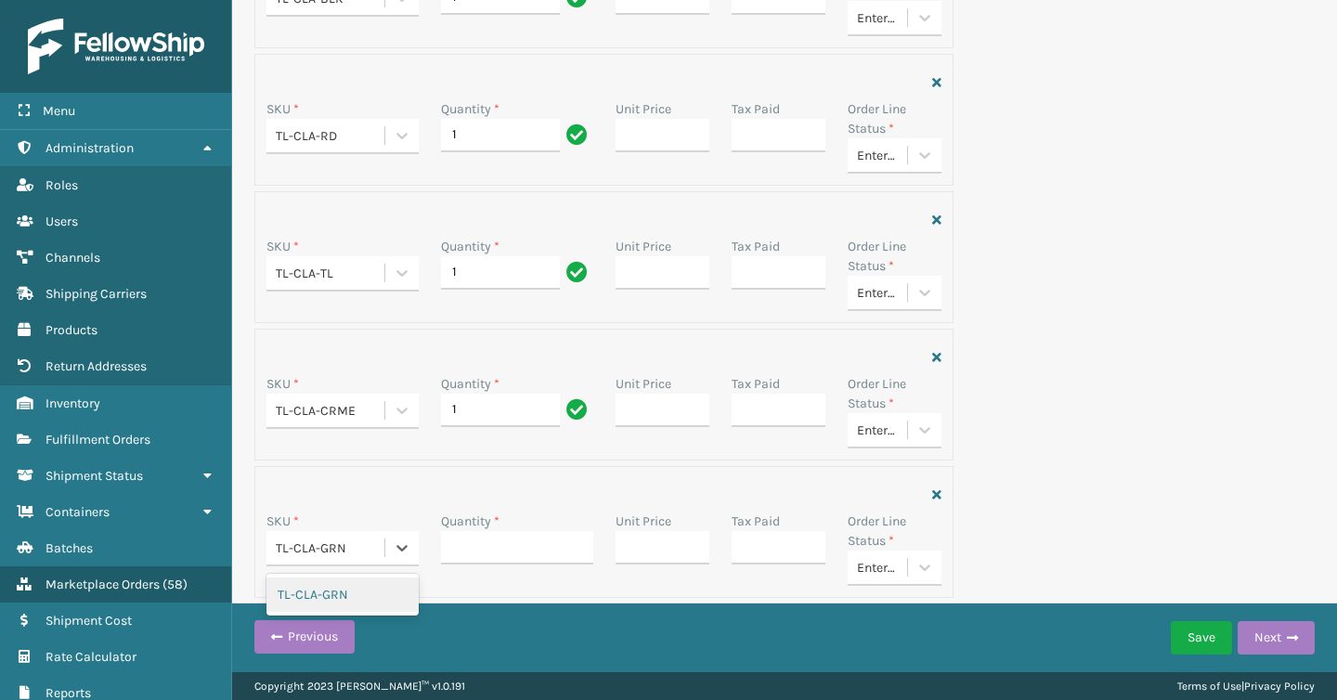
click at [378, 590] on div "TL-CLA-GRN" at bounding box center [343, 595] width 152 height 34
click at [484, 537] on input "Quantity *" at bounding box center [517, 547] width 152 height 33
type input "1"
click at [744, 463] on div "Order Lines Add Order Line SKU * TL-CLA-BLK Quantity * 1 Unit Price Tax Paid Or…" at bounding box center [604, 252] width 722 height 704
click at [1281, 633] on button "Next" at bounding box center [1276, 637] width 77 height 33
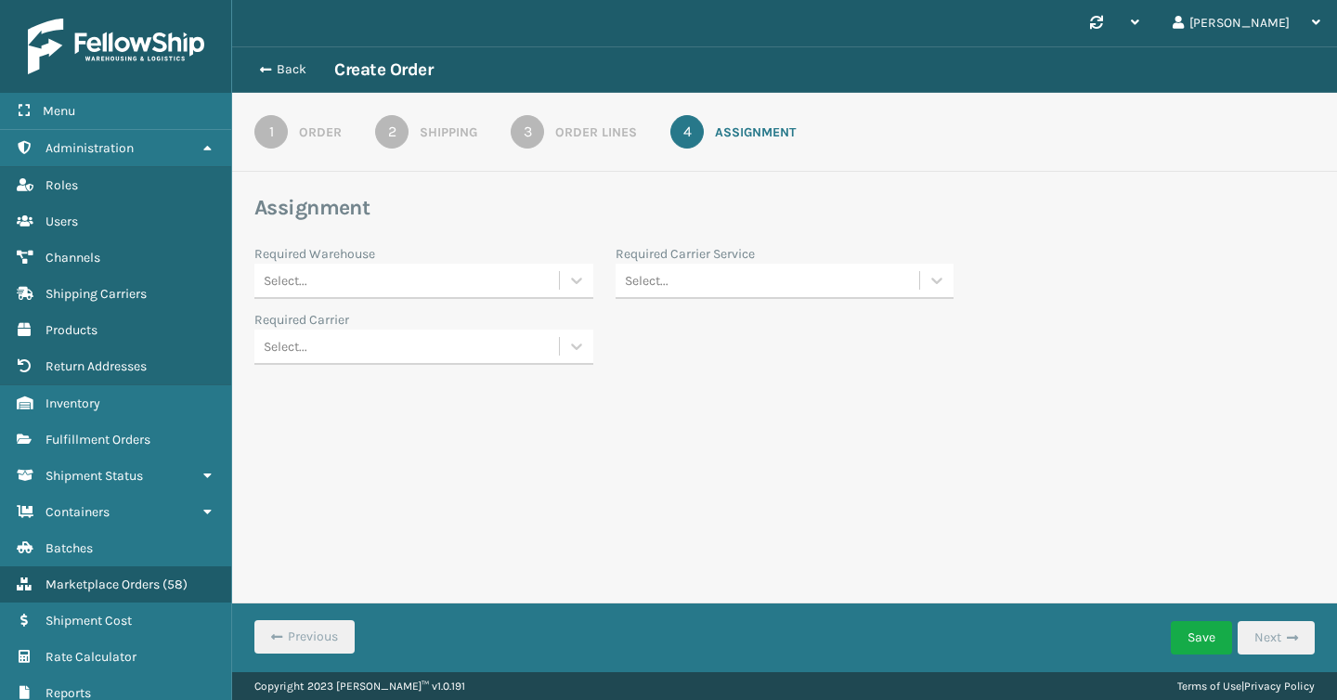
scroll to position [0, 0]
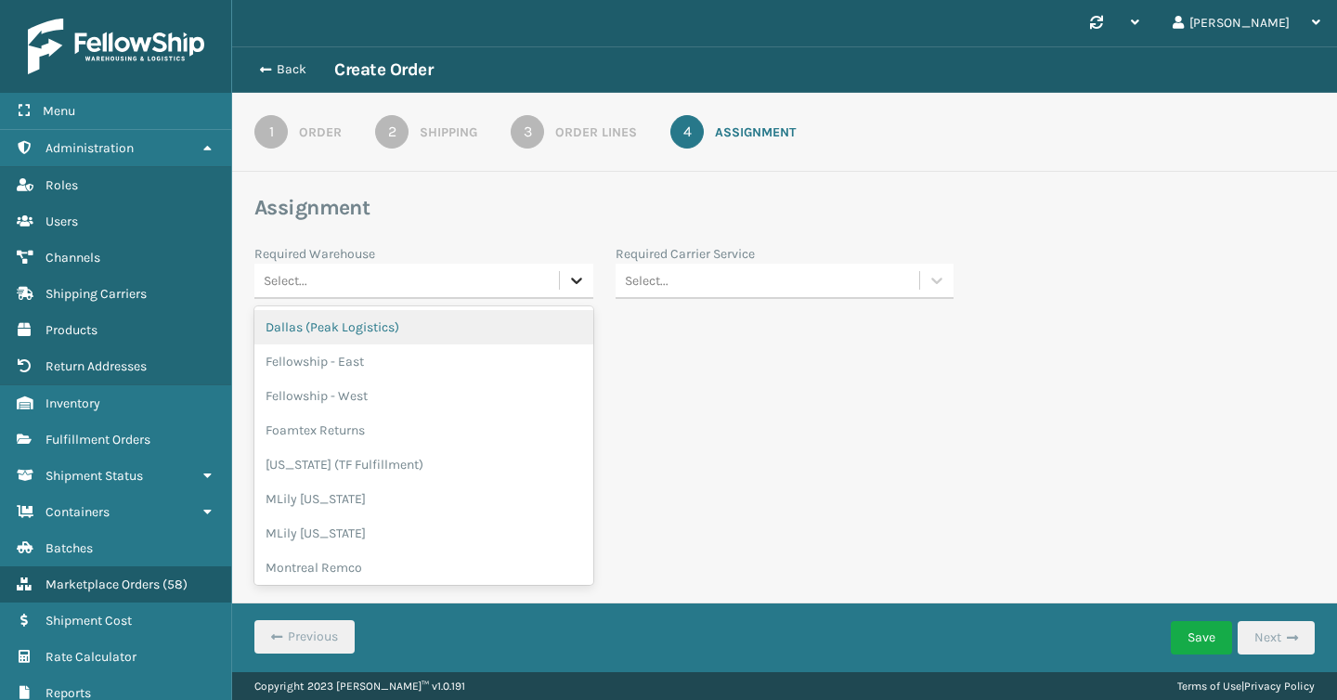
click at [568, 283] on icon at bounding box center [576, 280] width 19 height 19
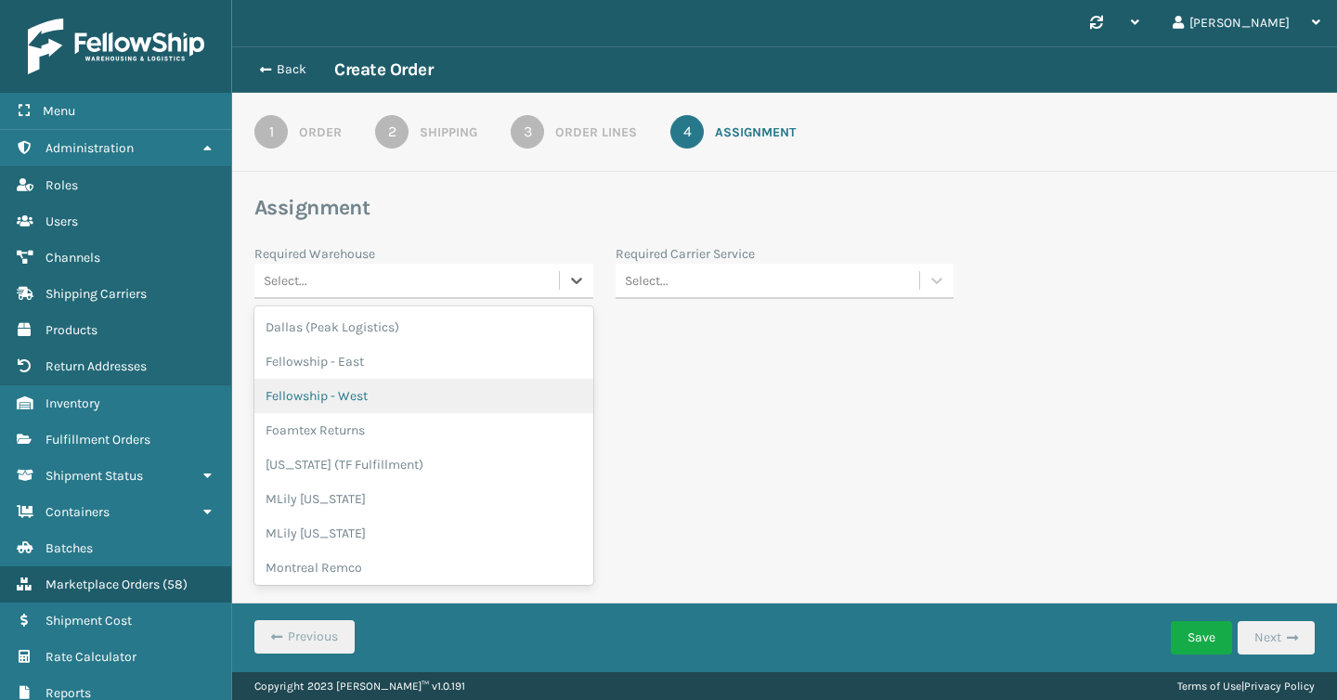
click at [519, 380] on div "[GEOGRAPHIC_DATA] (Peak Logistics) Fellowship - East Fellowship - [GEOGRAPHIC_D…" at bounding box center [423, 445] width 339 height 279
click at [519, 378] on div "[GEOGRAPHIC_DATA] (Peak Logistics) Fellowship - East Fellowship - [GEOGRAPHIC_D…" at bounding box center [423, 445] width 339 height 279
click at [515, 393] on div "Fellowship - West" at bounding box center [423, 396] width 339 height 34
click at [693, 293] on div "Select..." at bounding box center [768, 281] width 305 height 31
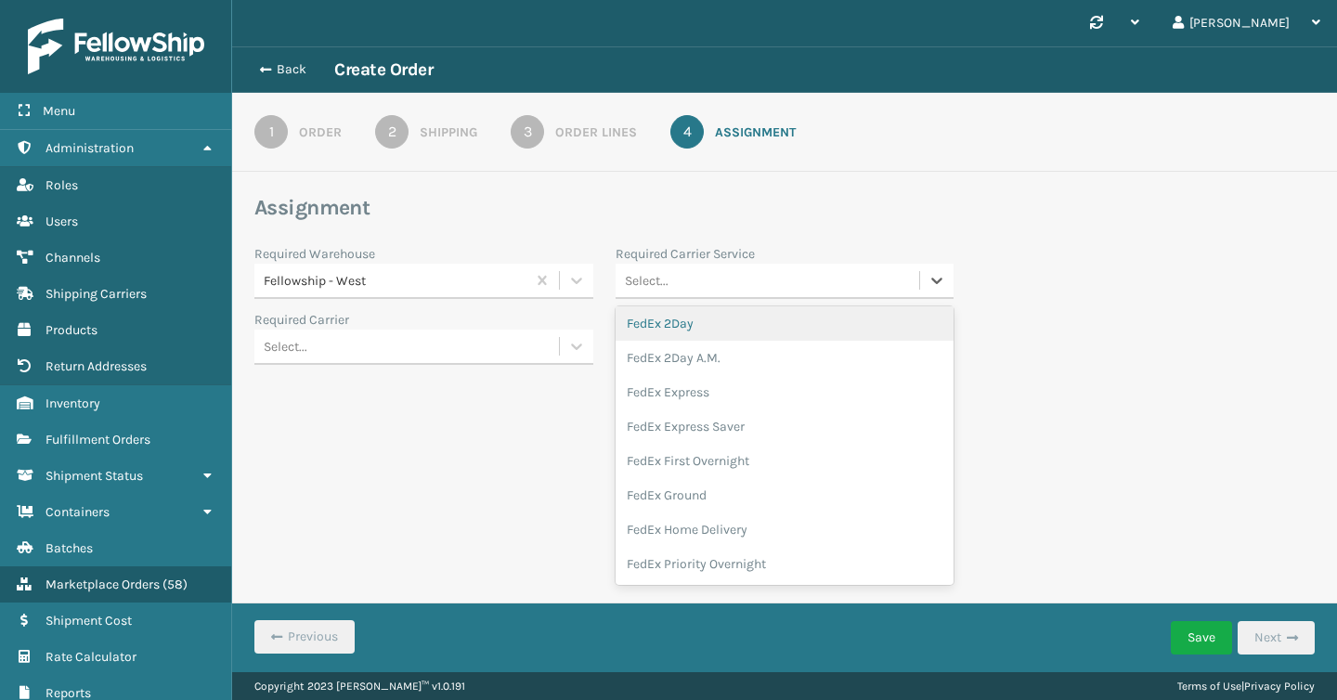
scroll to position [79, 0]
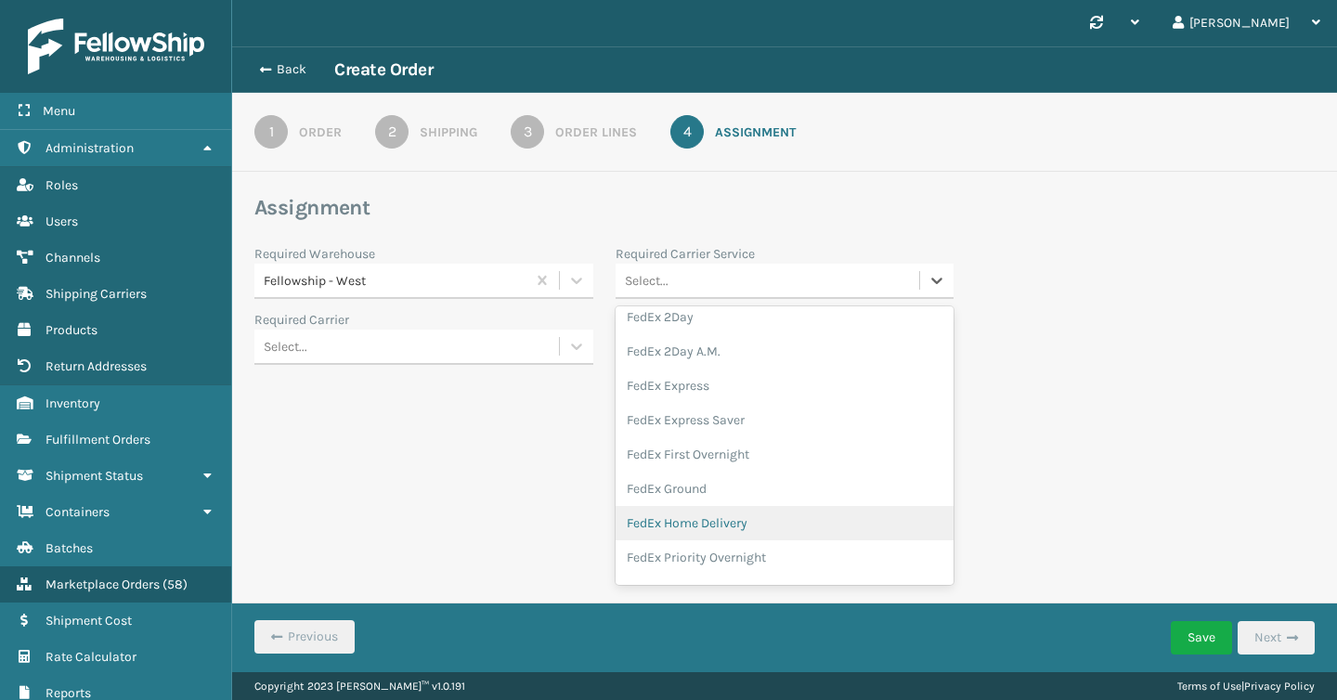
click at [708, 516] on div "FedEx Home Delivery" at bounding box center [785, 523] width 339 height 34
click at [1207, 640] on button "Save" at bounding box center [1201, 637] width 61 height 33
